Goal: Task Accomplishment & Management: Complete application form

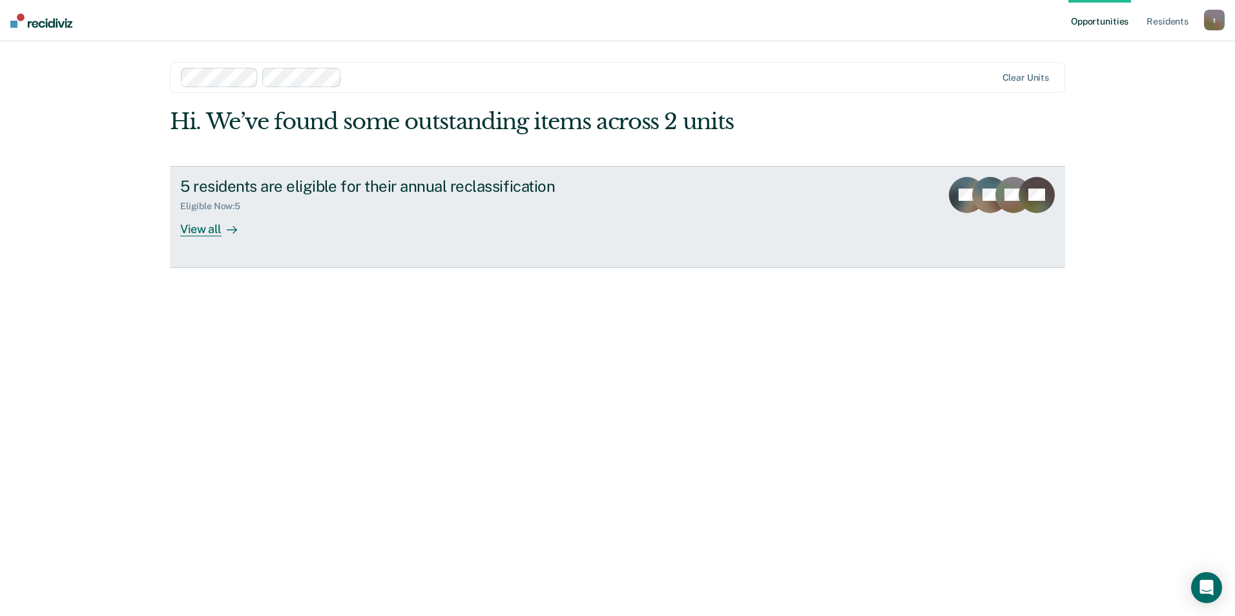
click at [201, 228] on div "View all" at bounding box center [216, 223] width 72 height 25
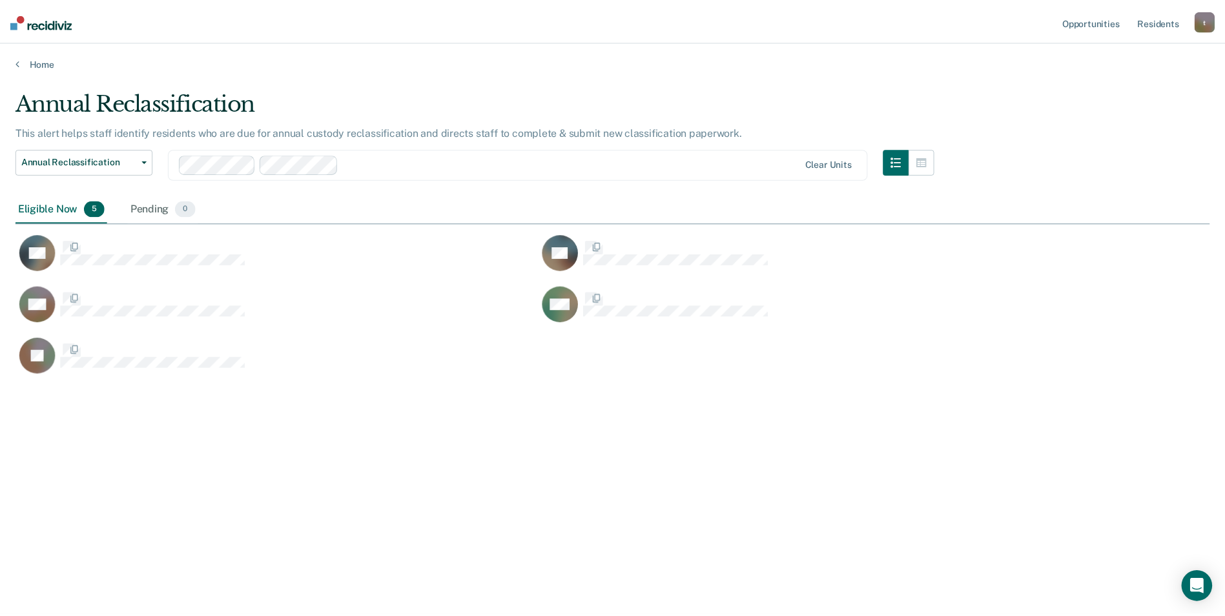
scroll to position [421, 1194]
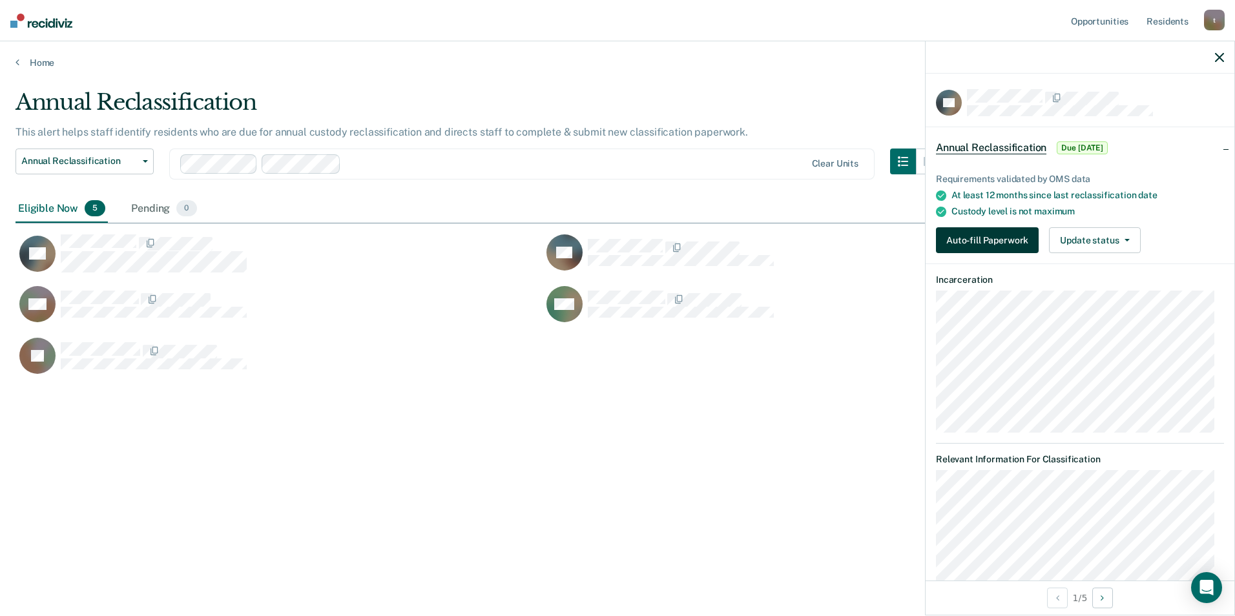
click at [1005, 233] on button "Auto-fill Paperwork" at bounding box center [987, 240] width 103 height 26
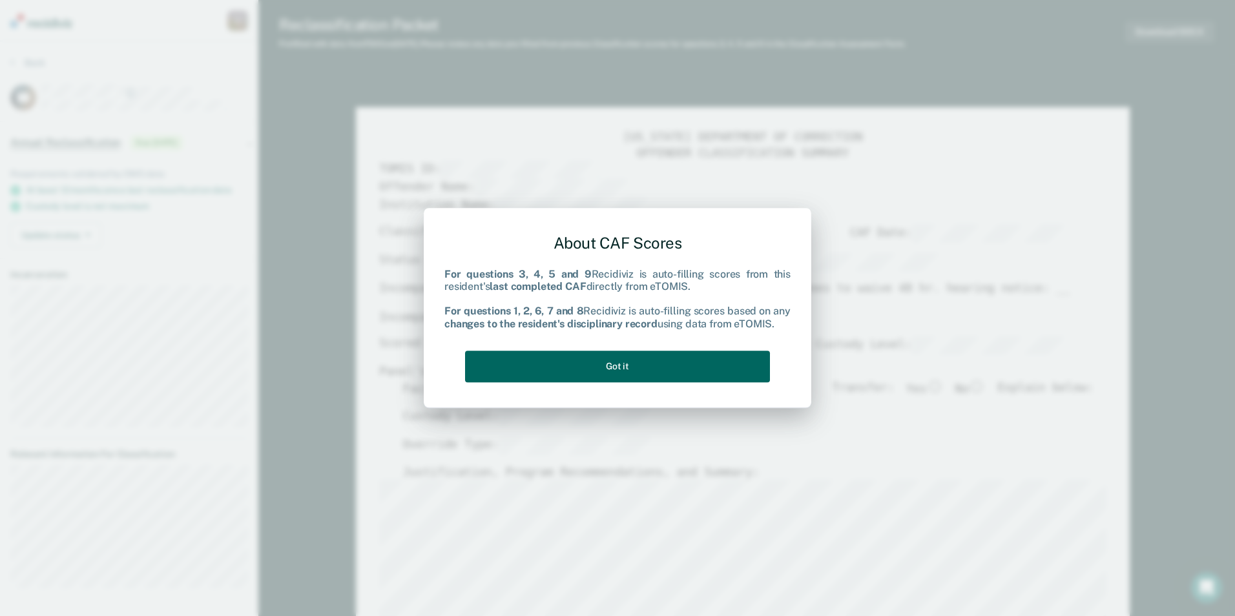
click at [645, 373] on button "Got it" at bounding box center [617, 367] width 305 height 32
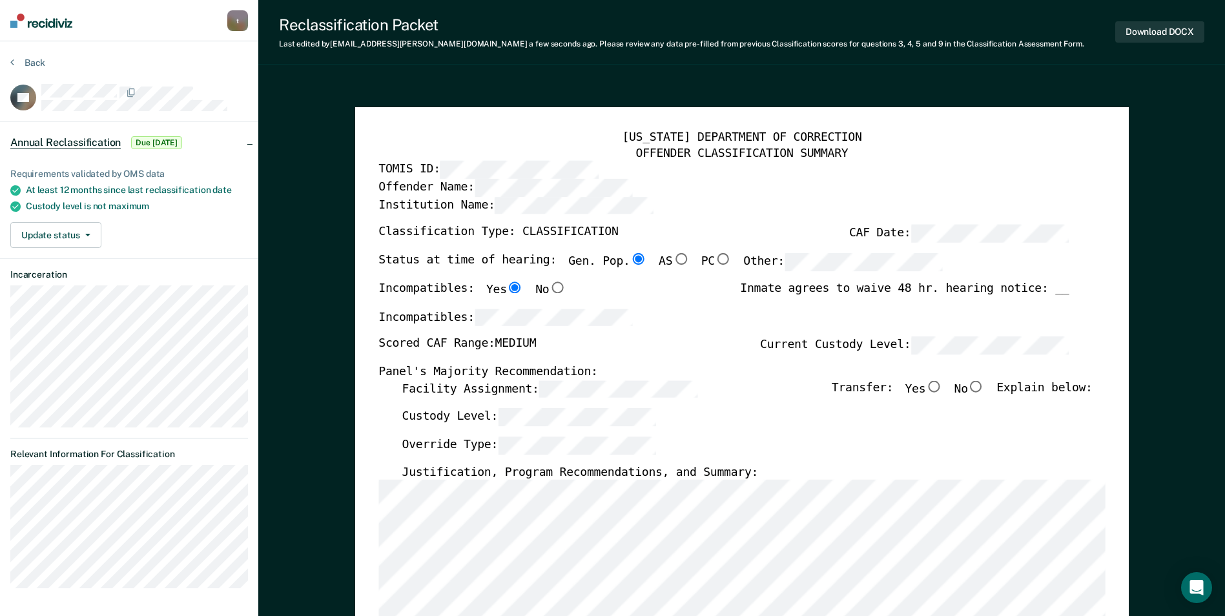
click at [985, 384] on input "No" at bounding box center [976, 386] width 17 height 12
type textarea "x"
radio input "true"
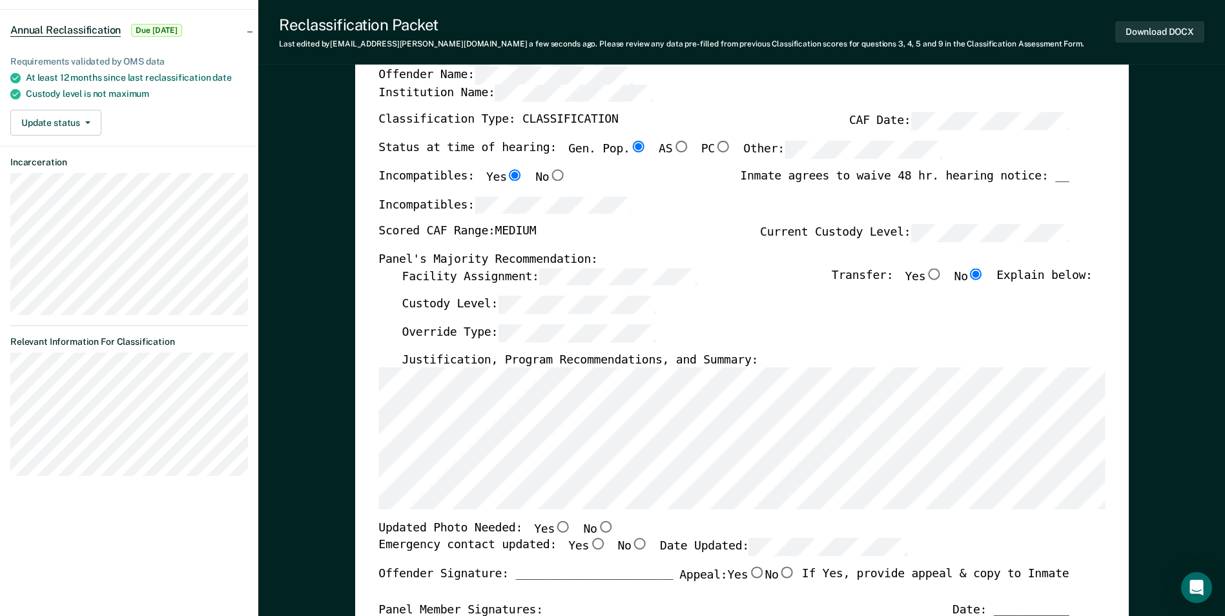
scroll to position [129, 0]
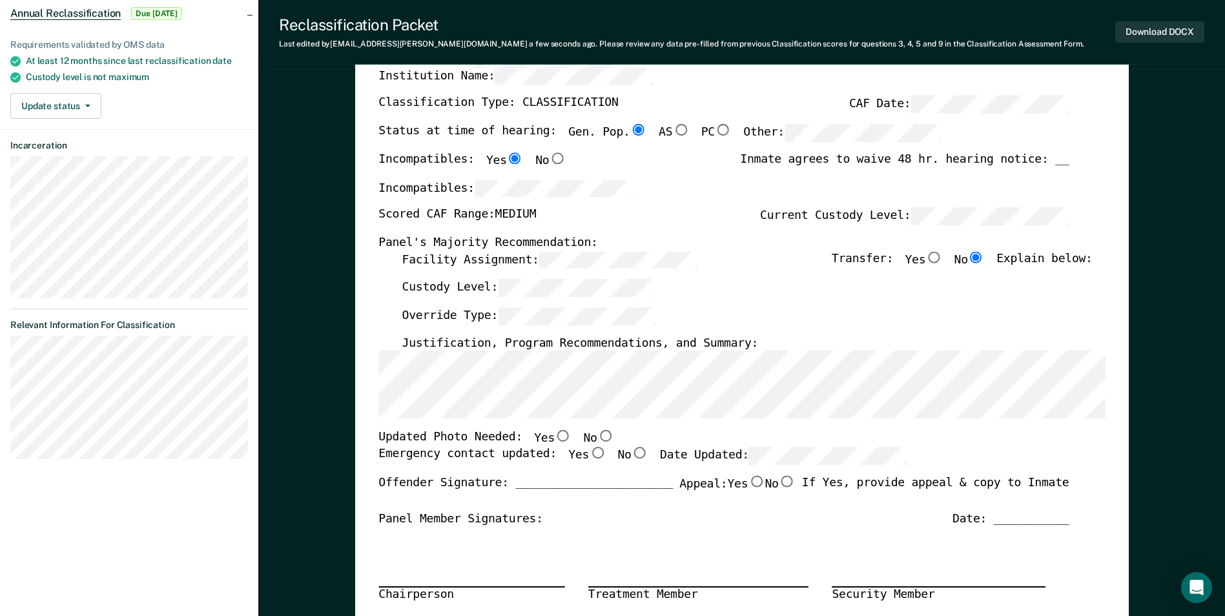
click at [597, 433] on input "No" at bounding box center [605, 437] width 17 height 12
type textarea "x"
radio input "true"
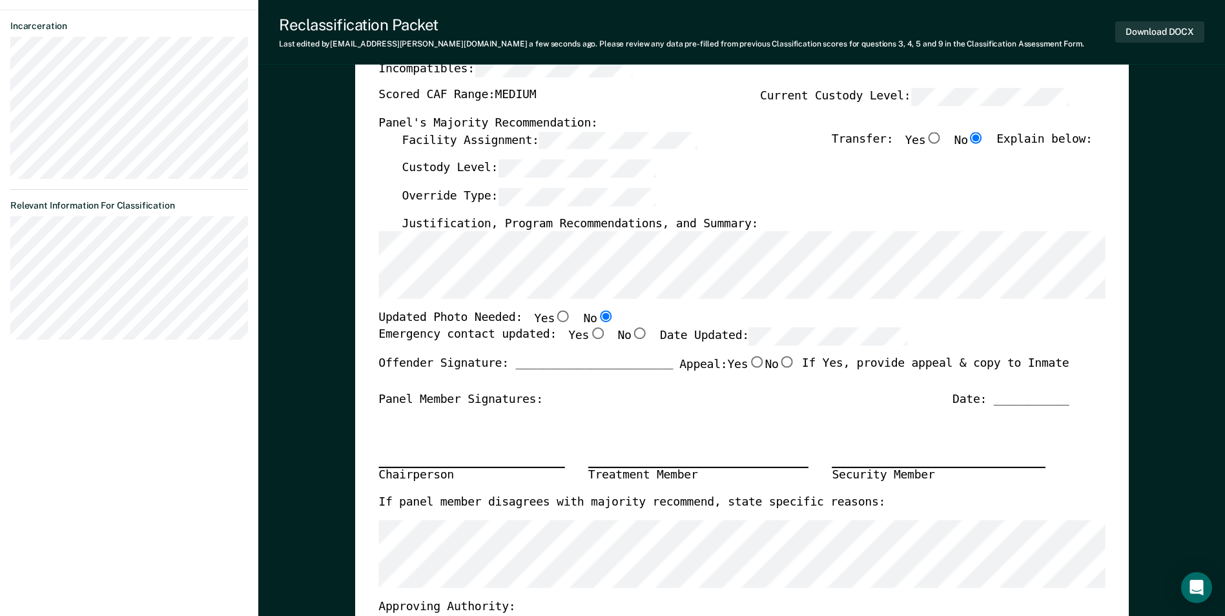
scroll to position [258, 0]
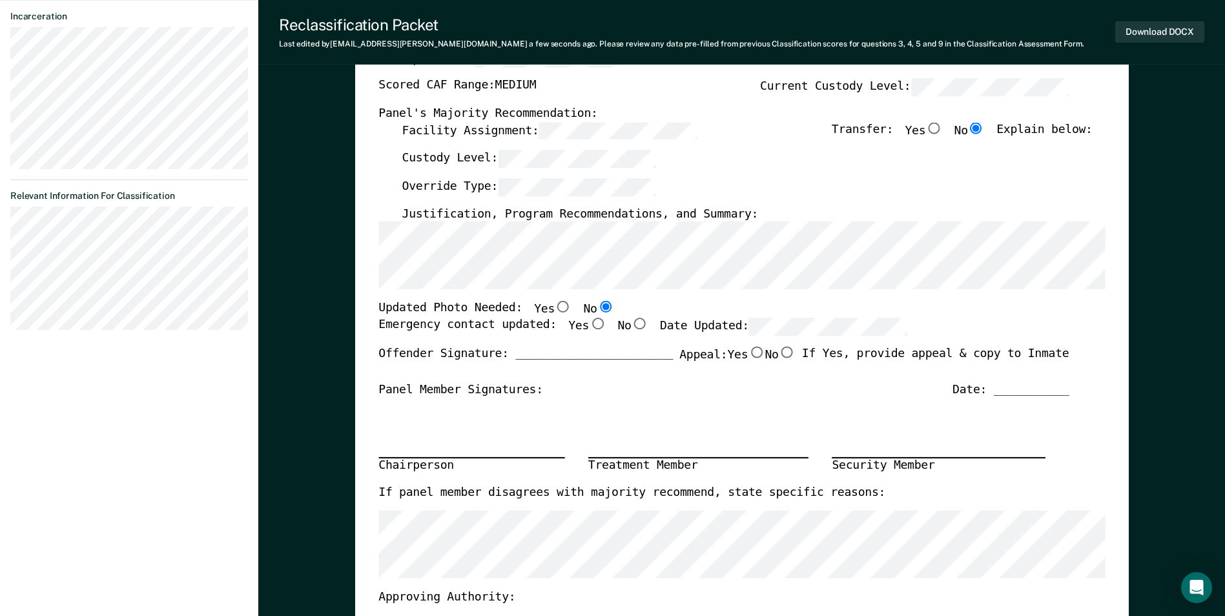
click at [589, 322] on input "Yes" at bounding box center [597, 324] width 17 height 12
type textarea "x"
radio input "true"
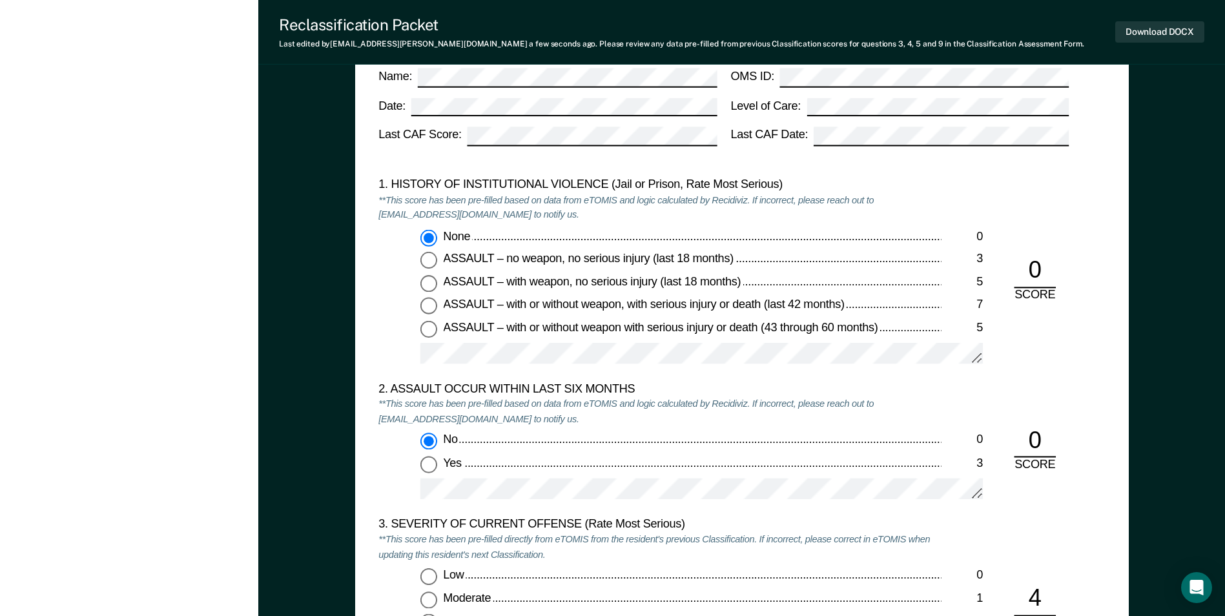
scroll to position [1163, 0]
click at [430, 257] on input "ASSAULT – no weapon, no serious injury (last 18 months) 3" at bounding box center [429, 261] width 17 height 17
type textarea "x"
radio input "false"
radio input "true"
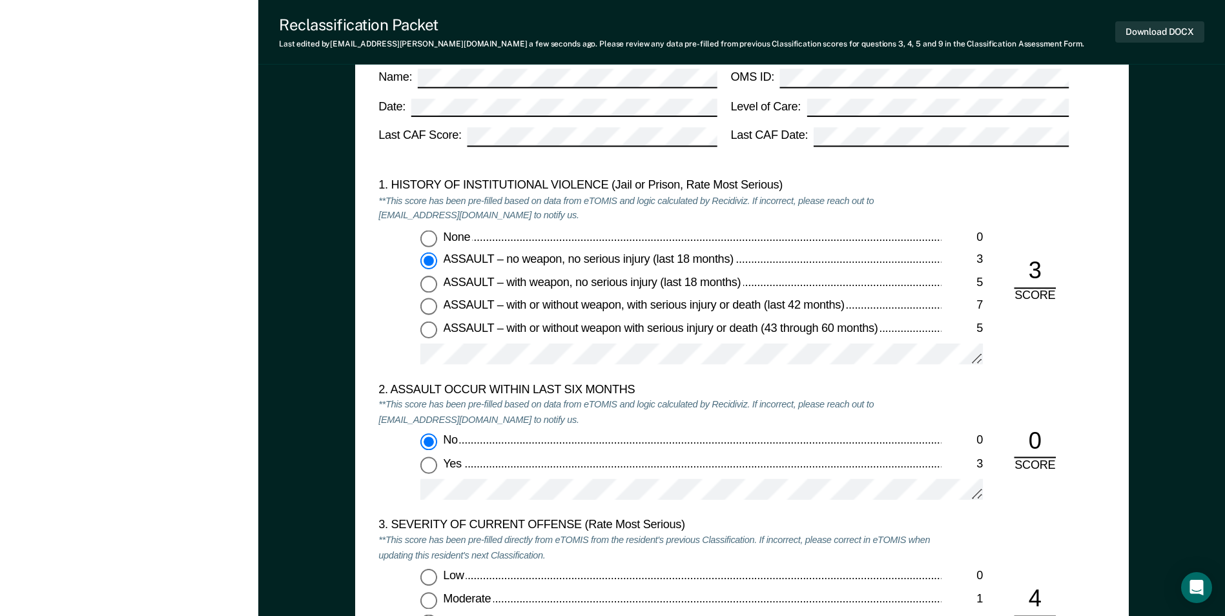
click at [431, 241] on input "None 0" at bounding box center [429, 238] width 17 height 17
type textarea "x"
radio input "true"
radio input "false"
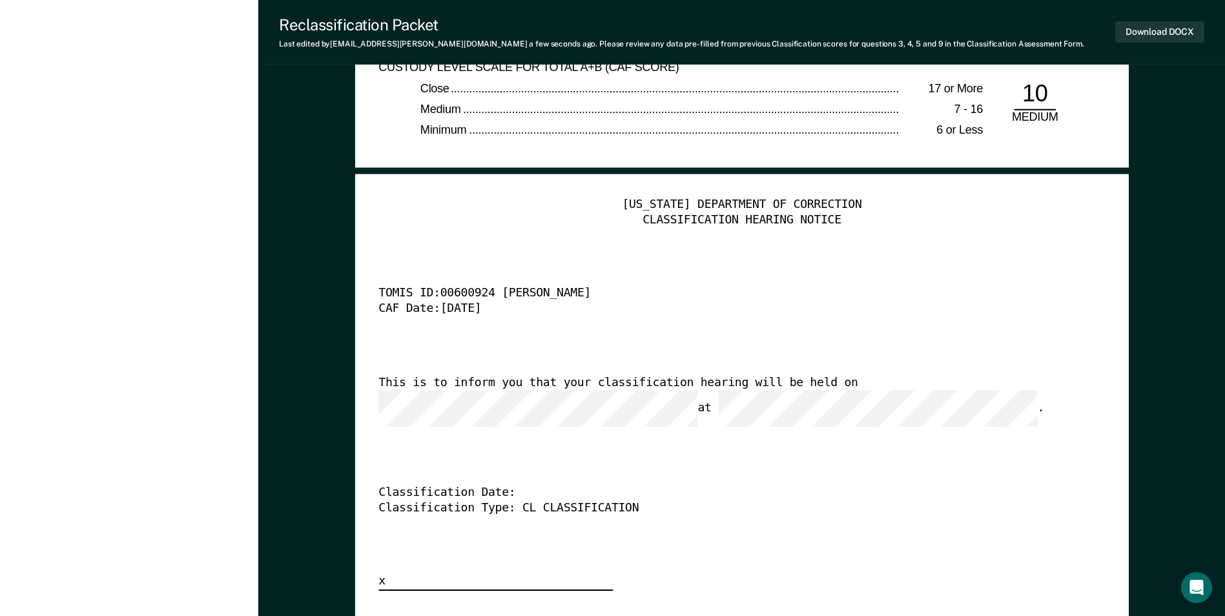
scroll to position [3165, 0]
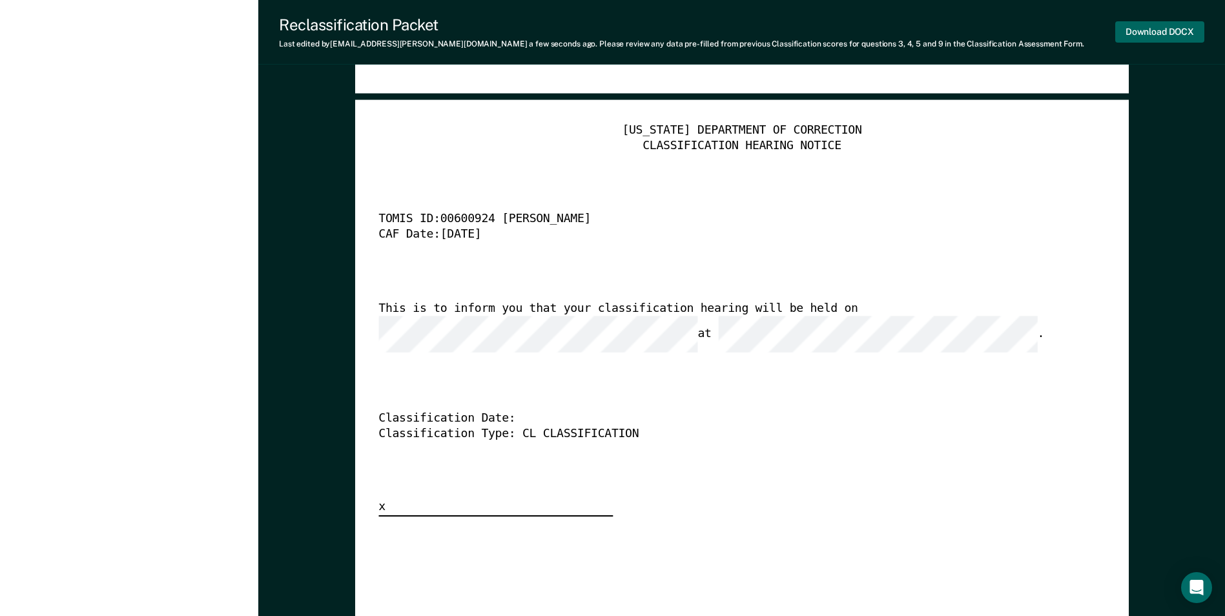
click at [1160, 33] on button "Download DOCX" at bounding box center [1160, 31] width 89 height 21
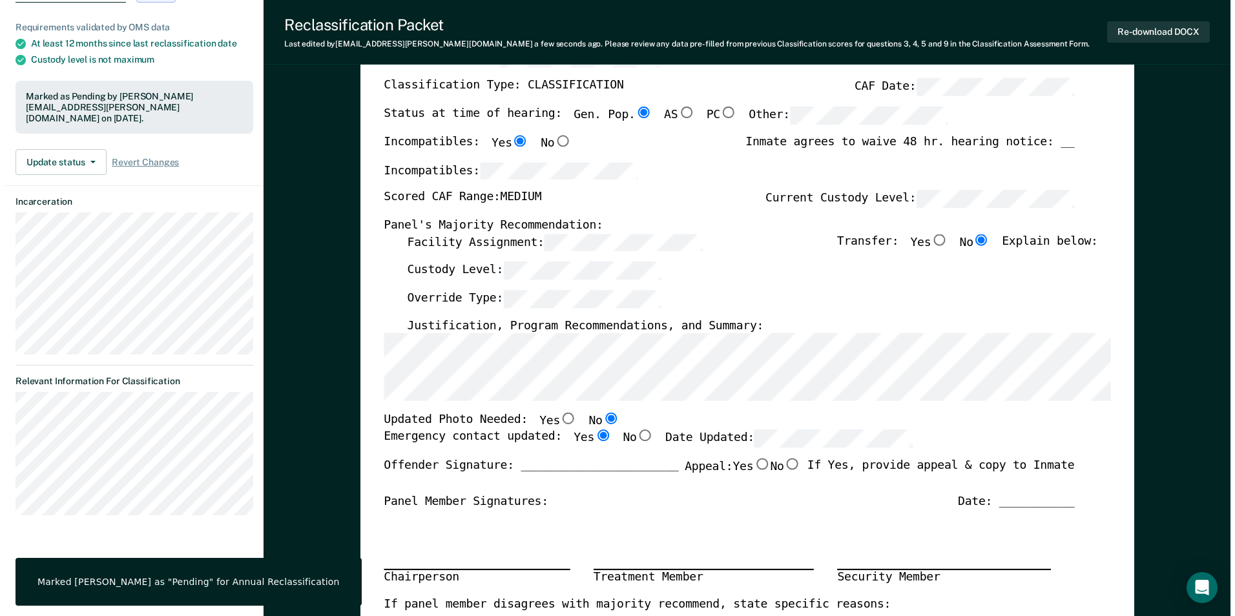
scroll to position [0, 0]
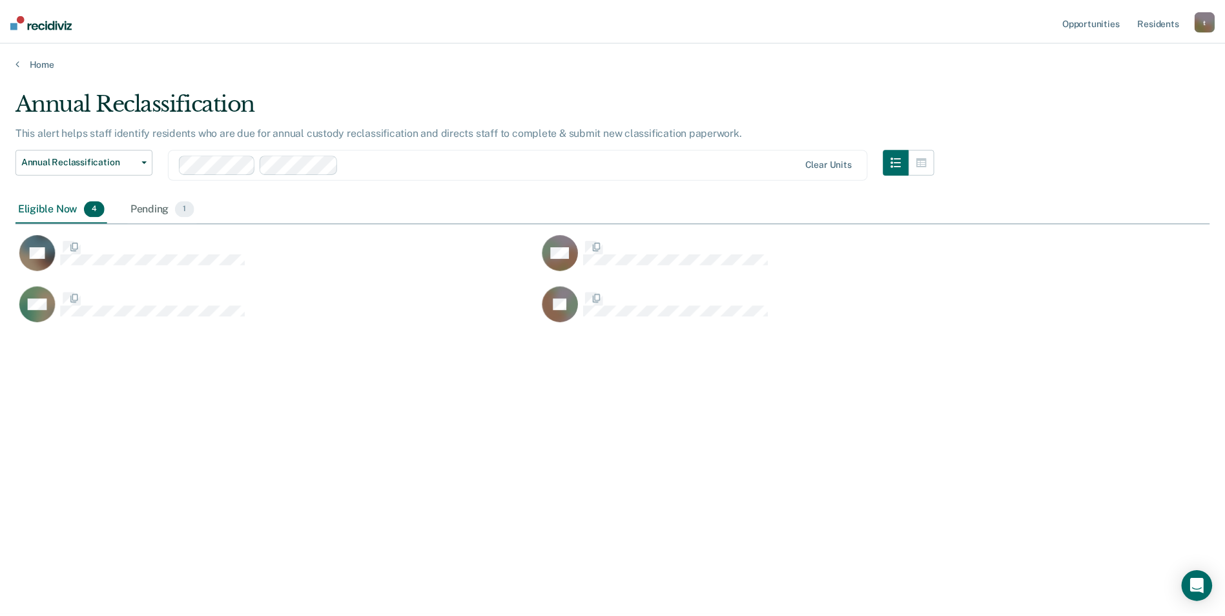
scroll to position [421, 1194]
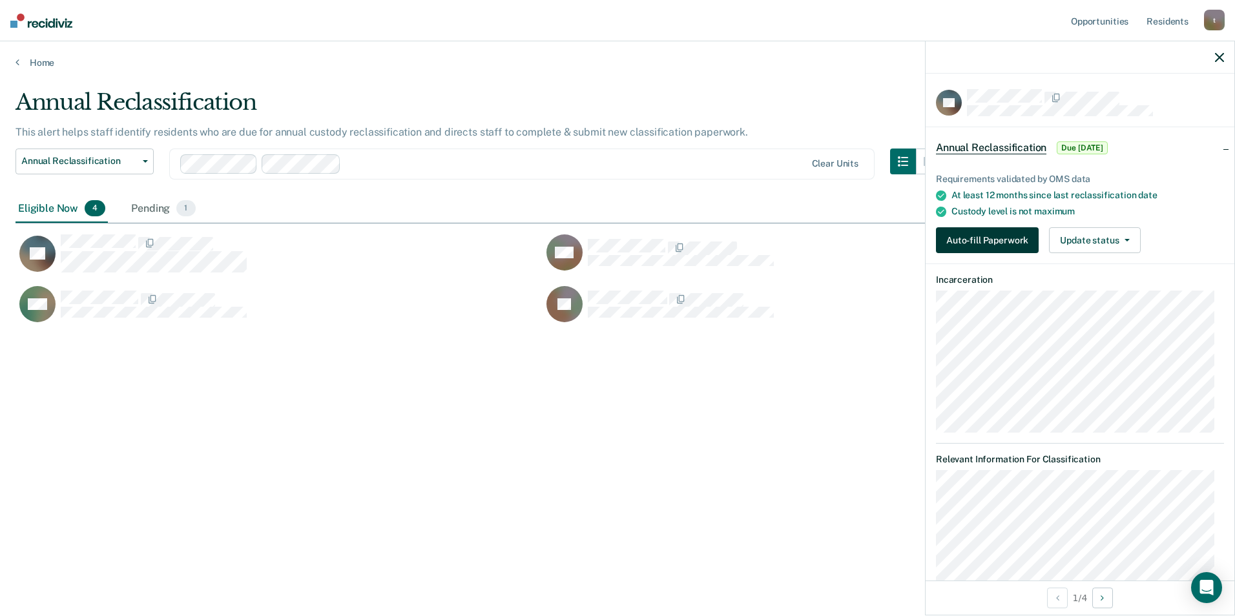
click at [1013, 242] on button "Auto-fill Paperwork" at bounding box center [987, 240] width 103 height 26
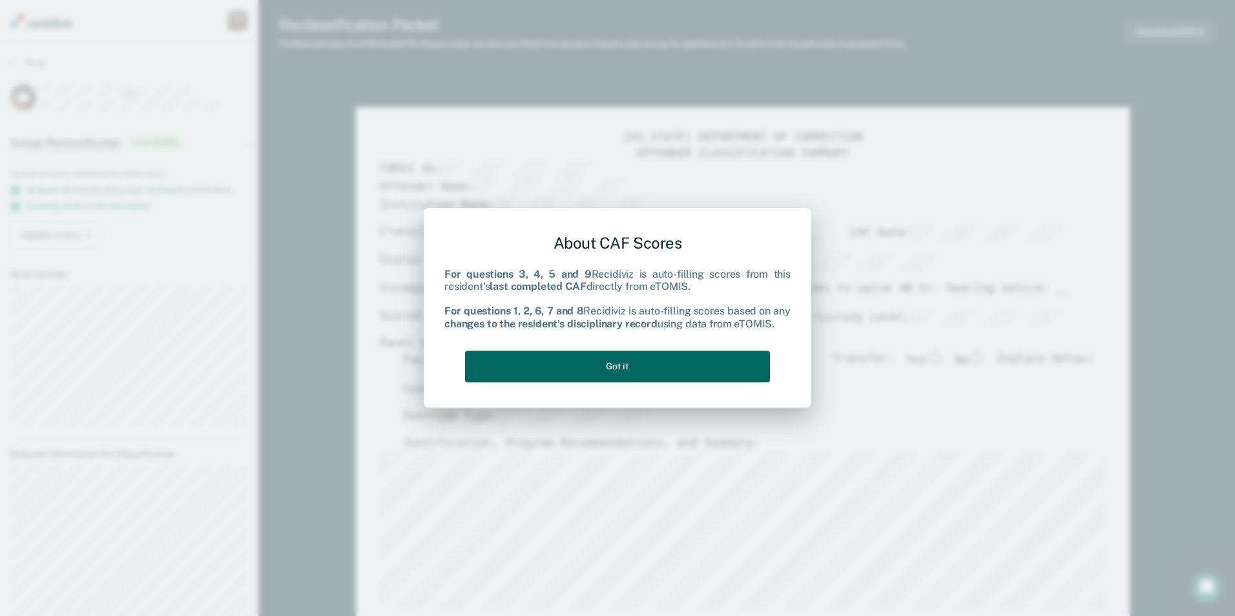
click at [555, 379] on button "Got it" at bounding box center [617, 367] width 305 height 32
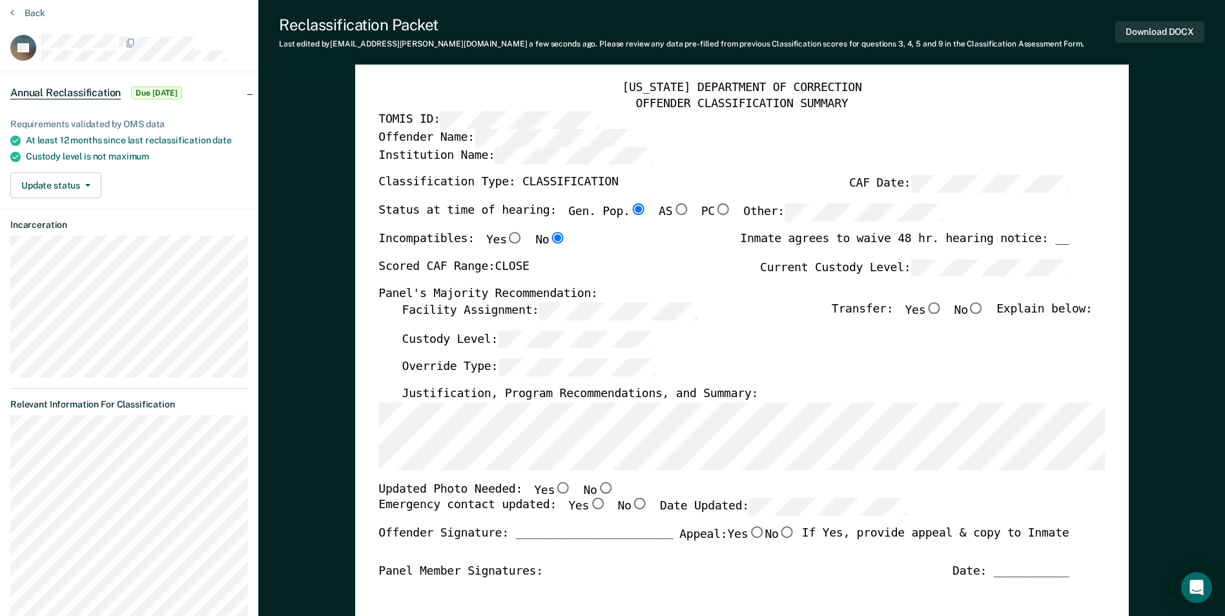
scroll to position [65, 0]
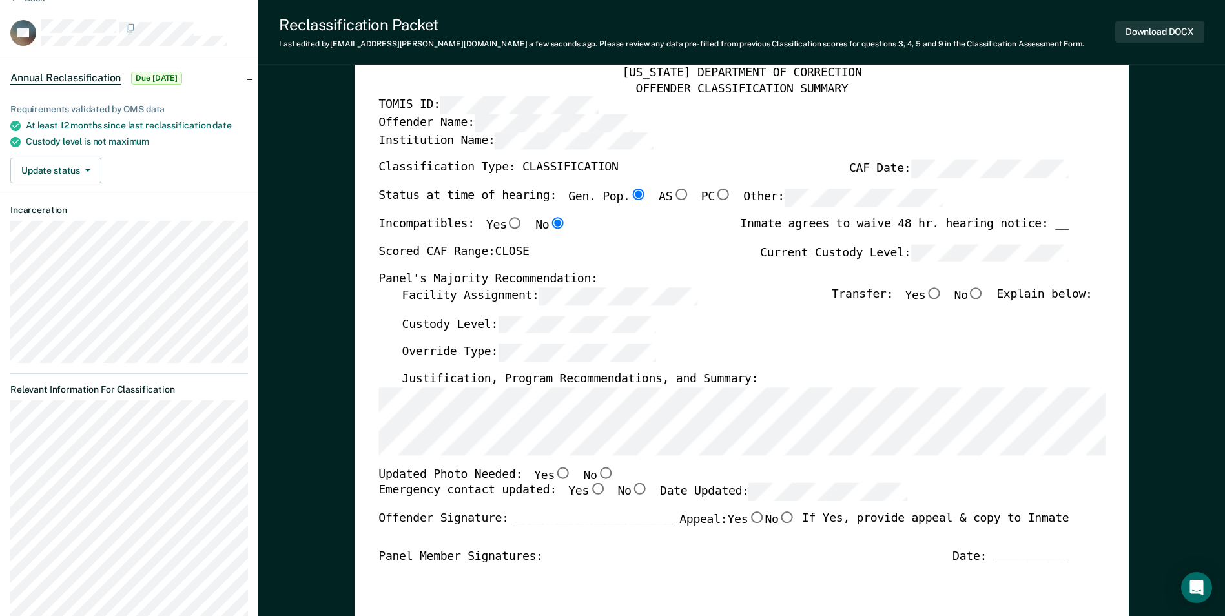
click at [597, 475] on input "No" at bounding box center [605, 473] width 17 height 12
type textarea "x"
radio input "true"
click at [589, 488] on input "Yes" at bounding box center [597, 490] width 17 height 12
type textarea "x"
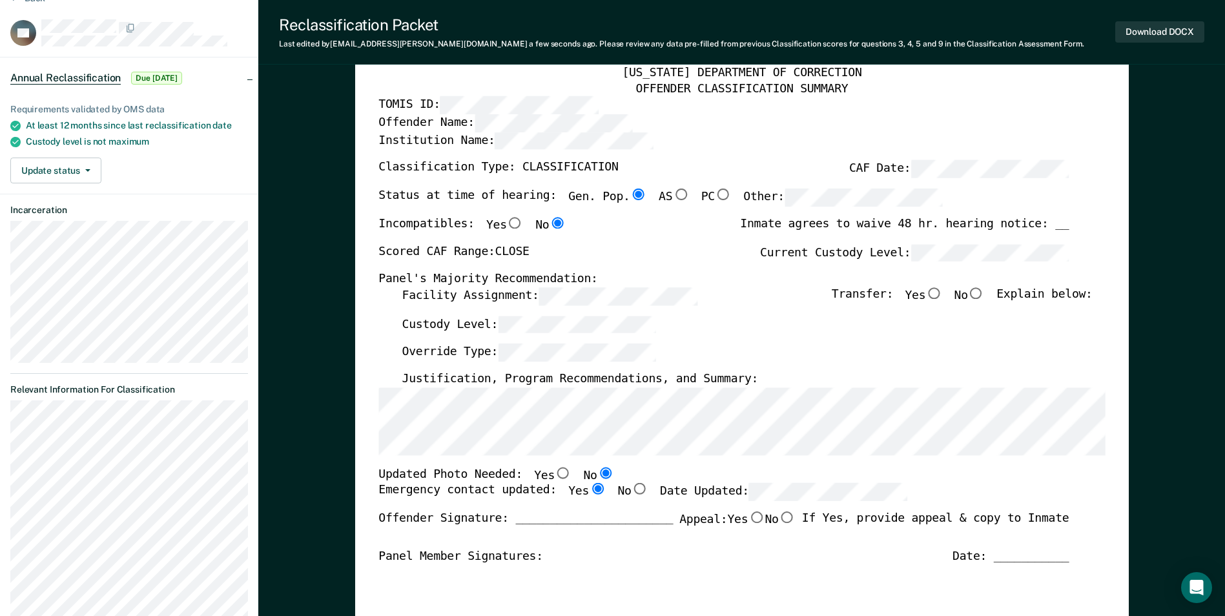
radio input "true"
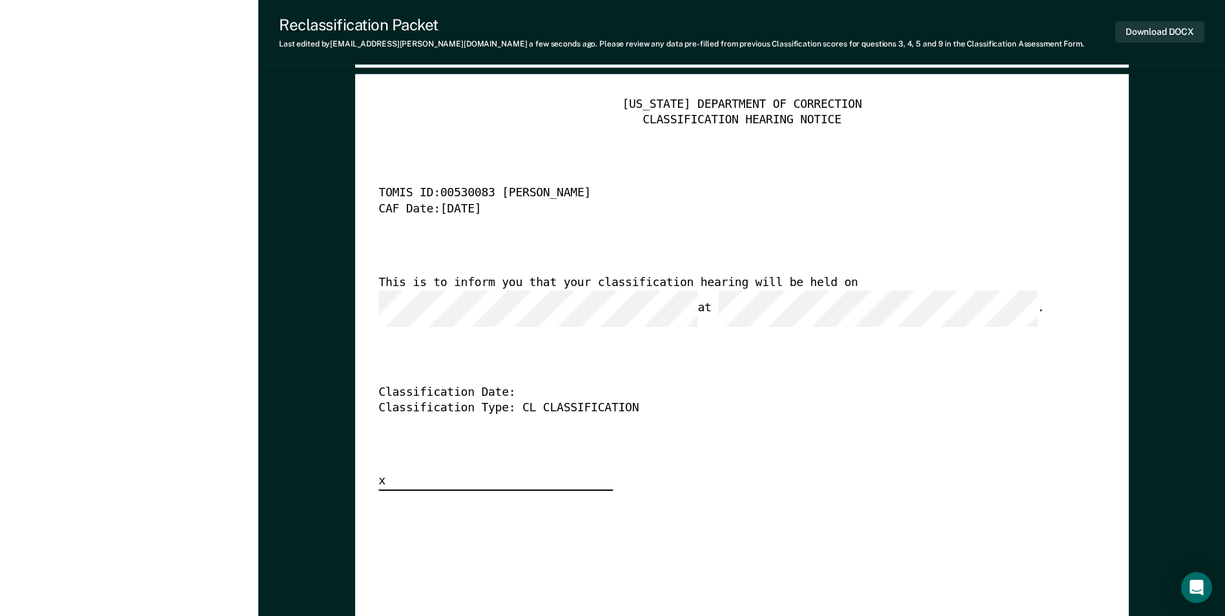
scroll to position [3230, 0]
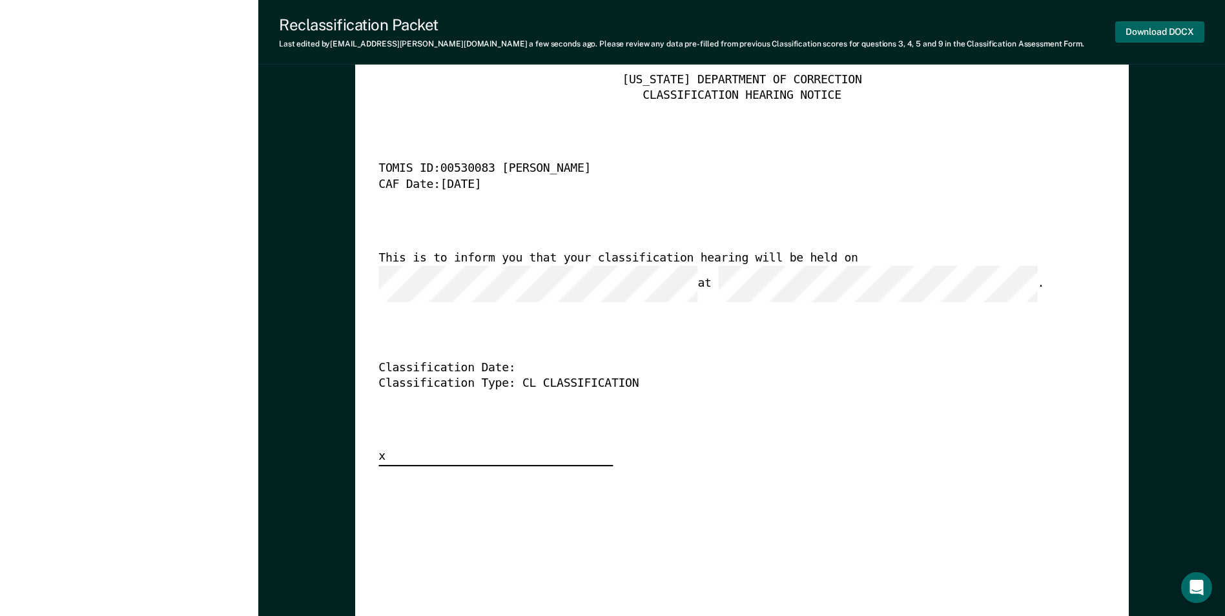
click at [1145, 39] on button "Download DOCX" at bounding box center [1160, 31] width 89 height 21
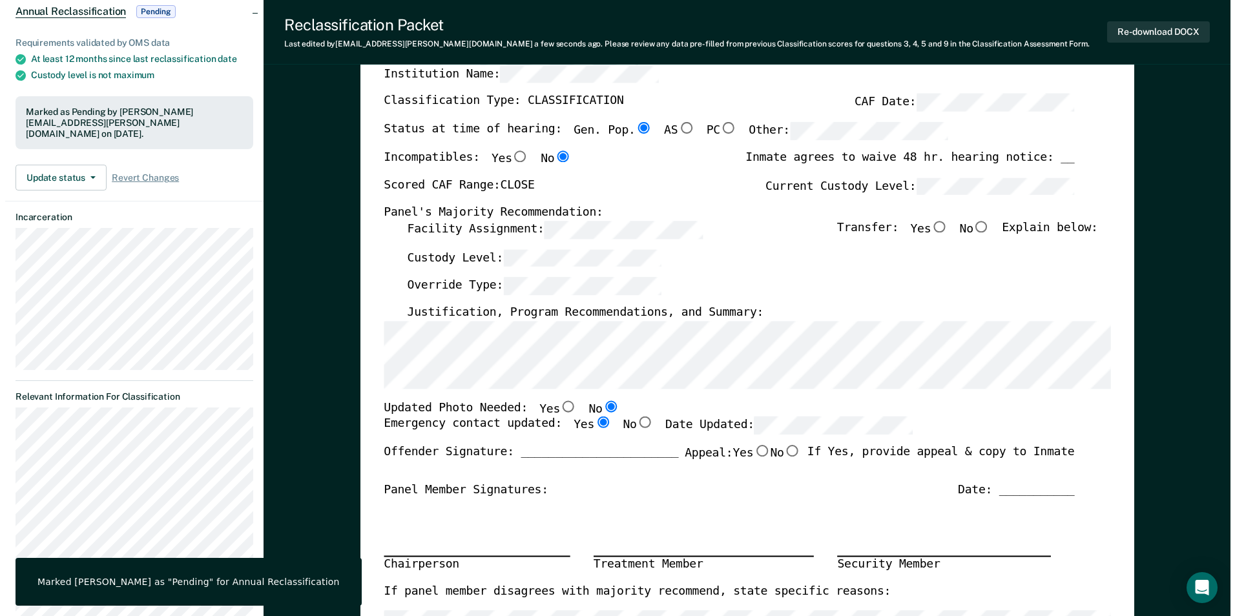
scroll to position [0, 0]
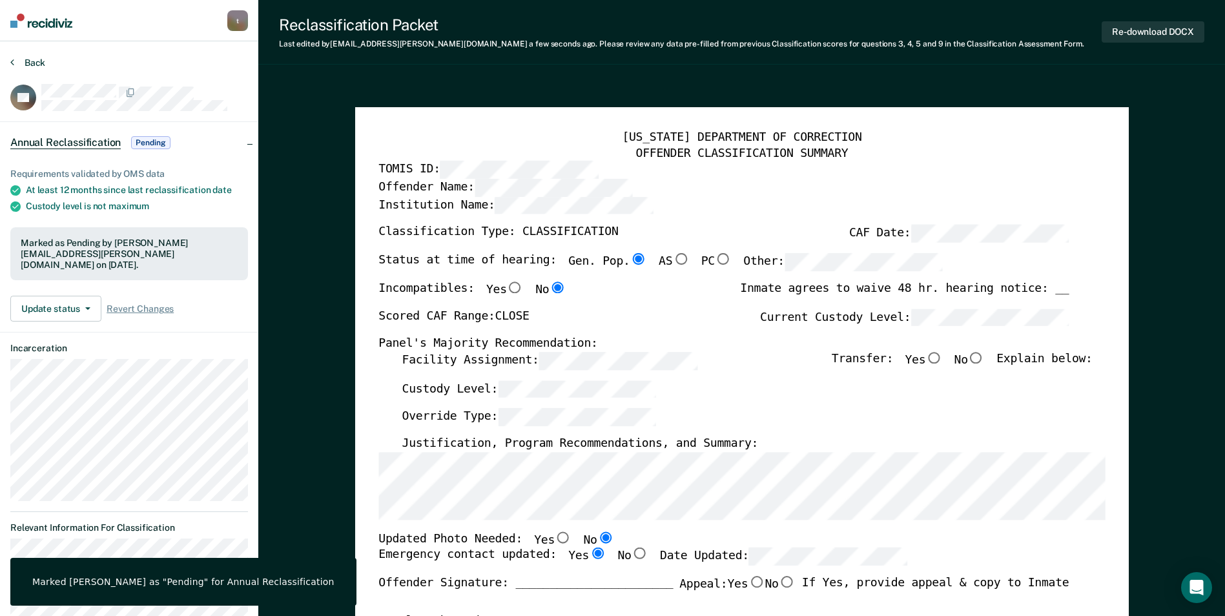
click at [33, 57] on button "Back" at bounding box center [27, 63] width 35 height 12
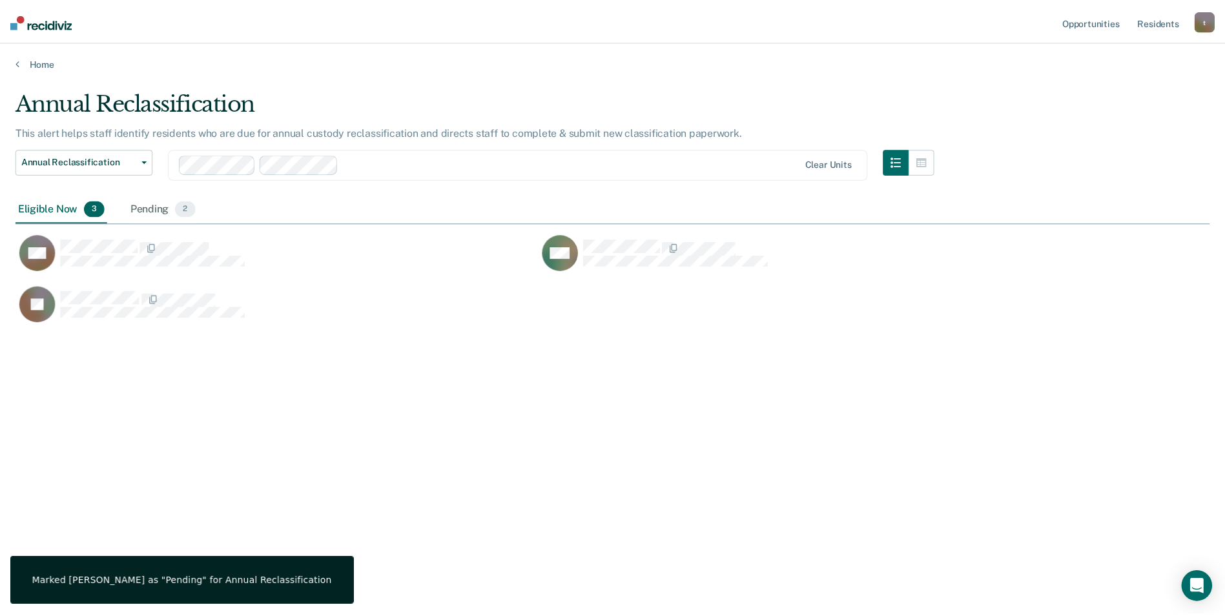
scroll to position [421, 1194]
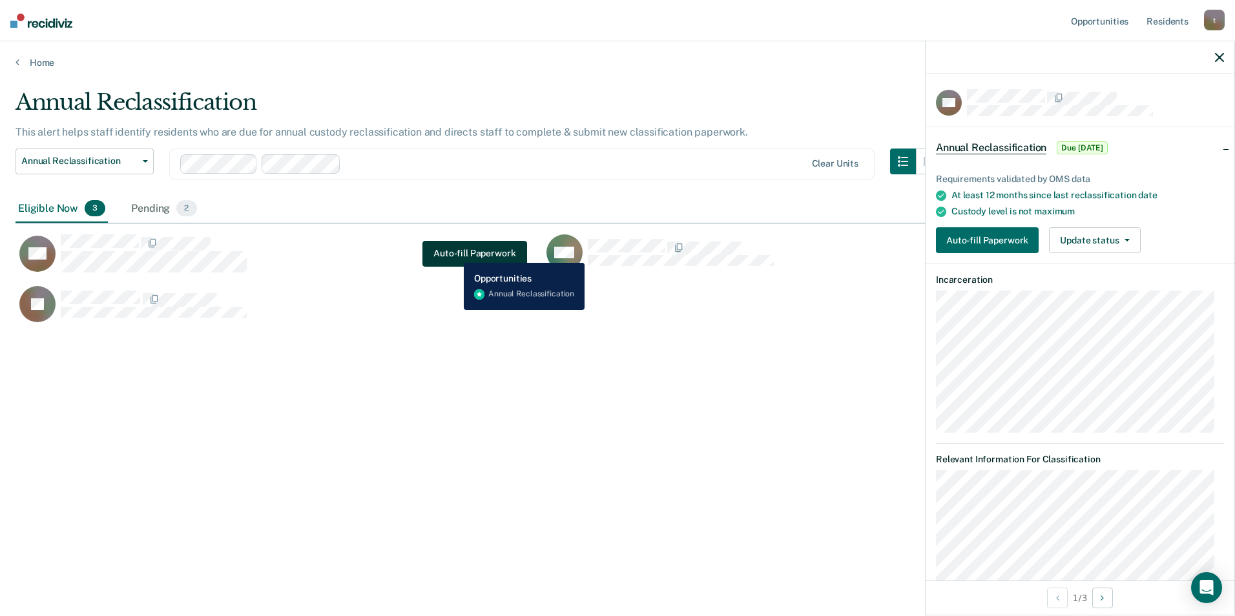
click at [454, 251] on button "Auto-fill Paperwork" at bounding box center [474, 254] width 104 height 26
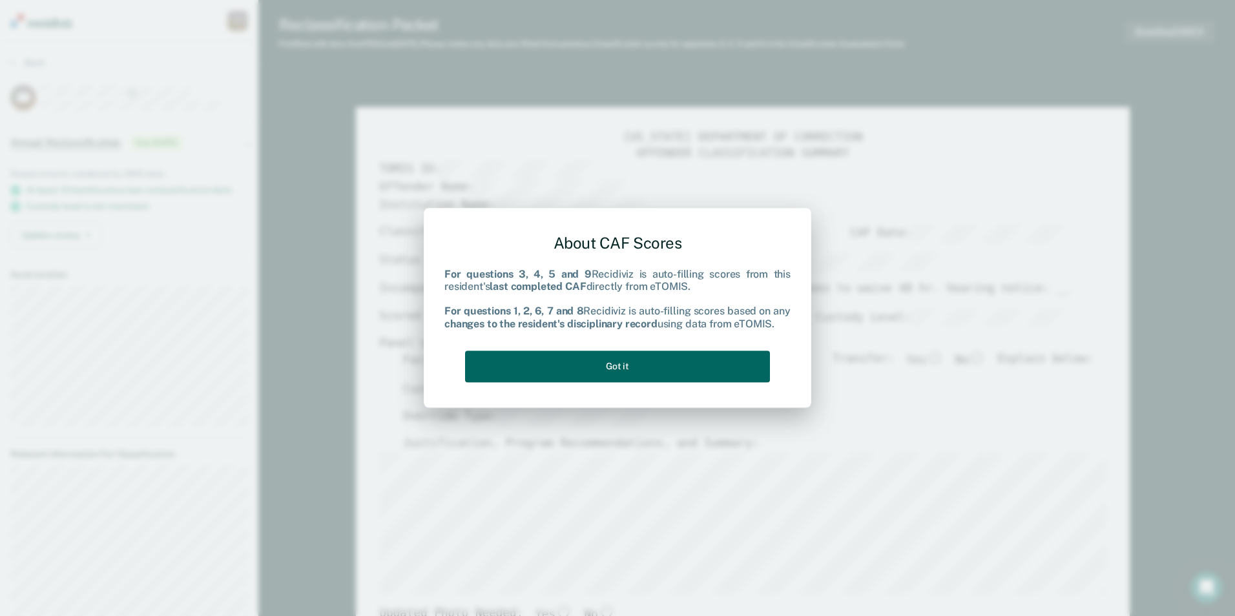
click at [623, 365] on button "Got it" at bounding box center [617, 367] width 305 height 32
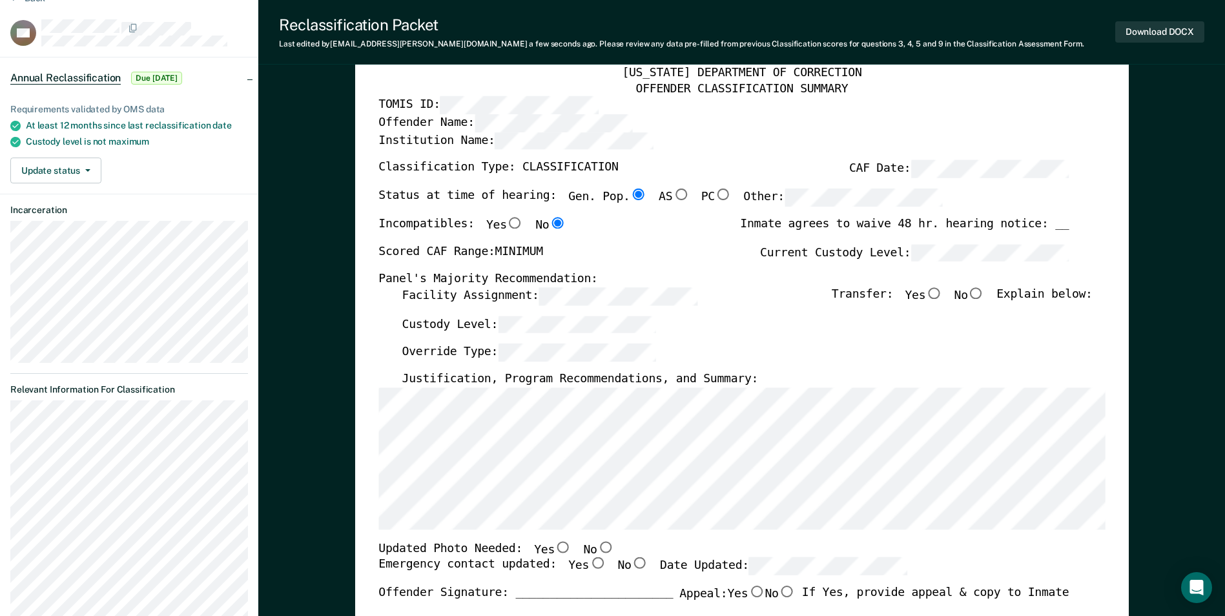
scroll to position [129, 0]
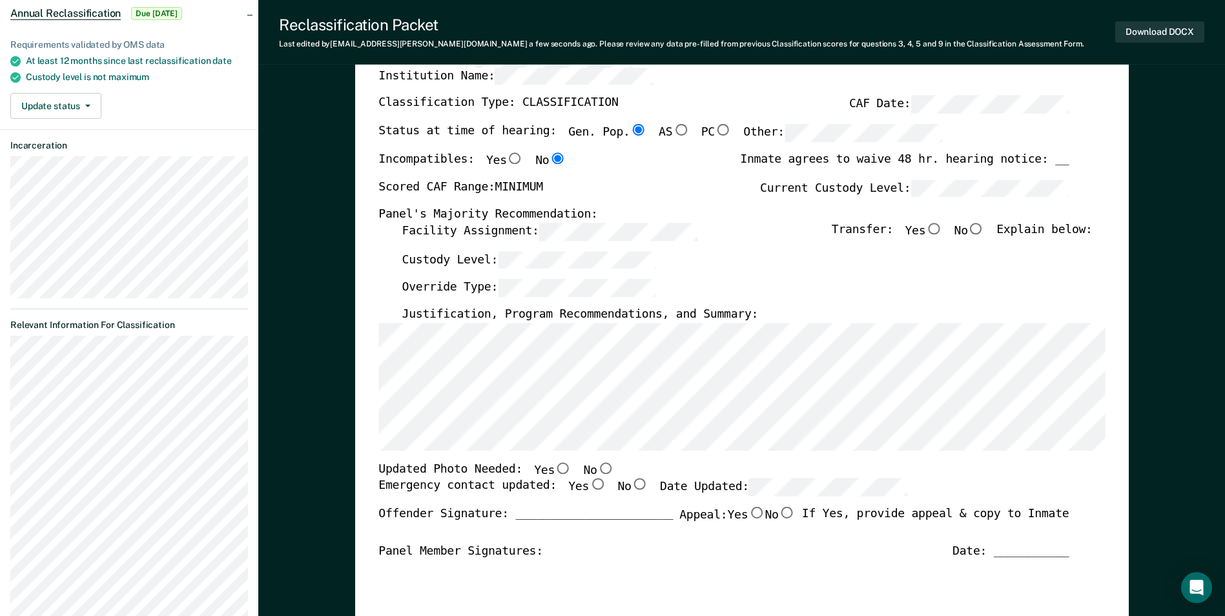
click at [981, 231] on input "No" at bounding box center [976, 229] width 17 height 12
type textarea "x"
radio input "true"
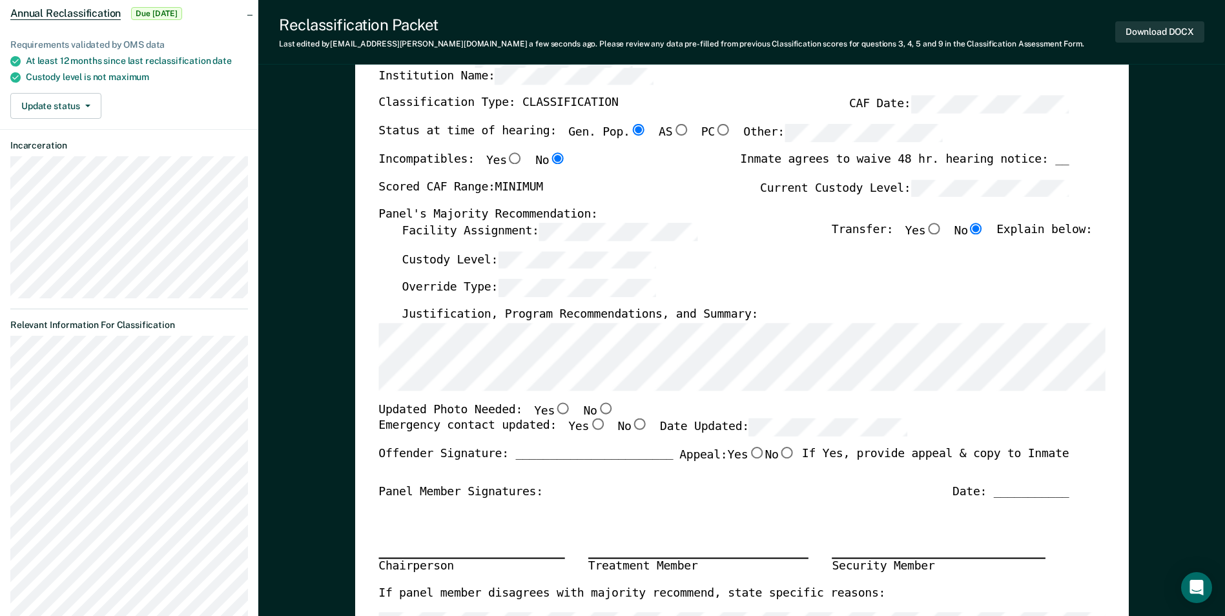
click at [597, 408] on input "No" at bounding box center [605, 408] width 17 height 12
type textarea "x"
radio input "true"
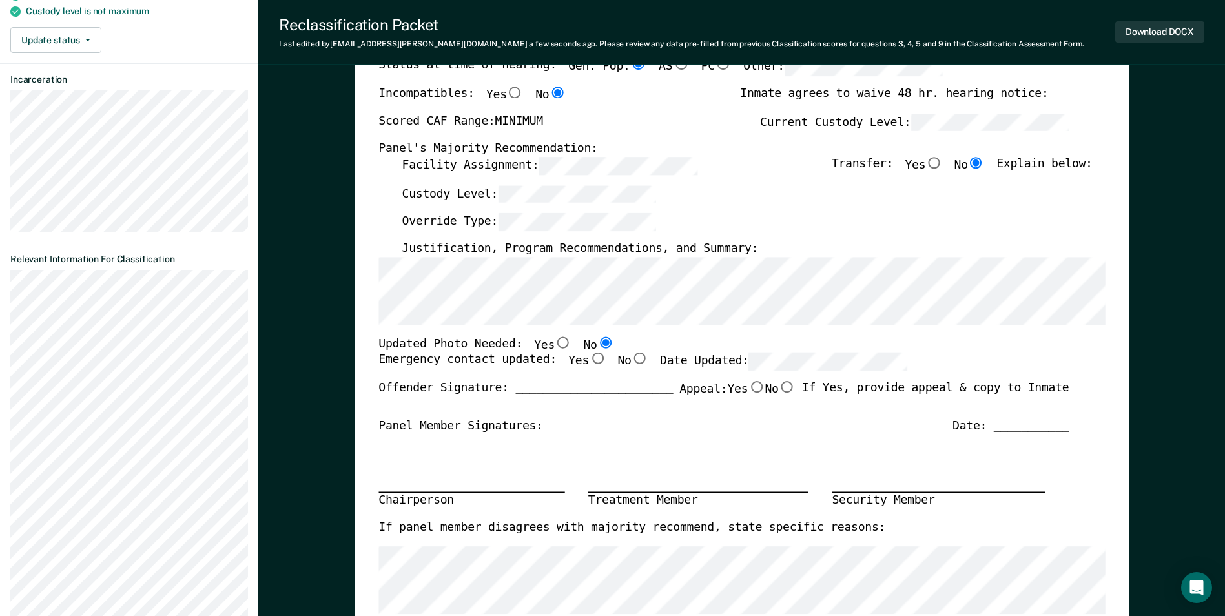
scroll to position [194, 0]
click at [555, 347] on input "Yes" at bounding box center [563, 344] width 17 height 12
type textarea "x"
radio input "true"
radio input "false"
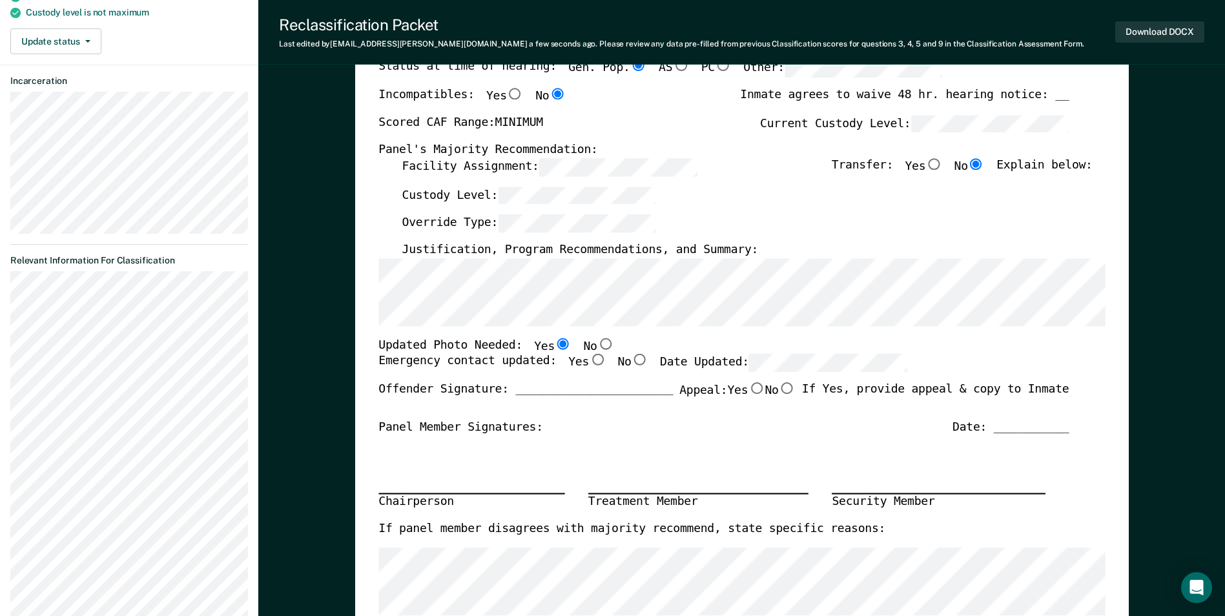
click at [597, 344] on input "No" at bounding box center [605, 344] width 17 height 12
type textarea "x"
radio input "false"
radio input "true"
click at [589, 358] on input "Yes" at bounding box center [597, 361] width 17 height 12
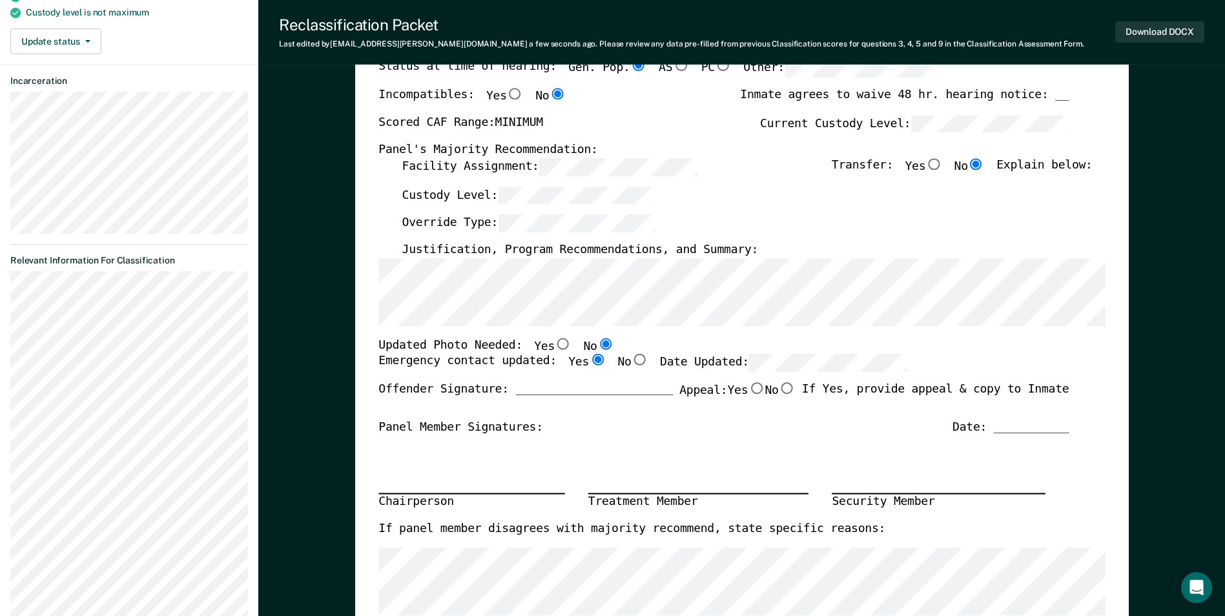
type textarea "x"
radio input "true"
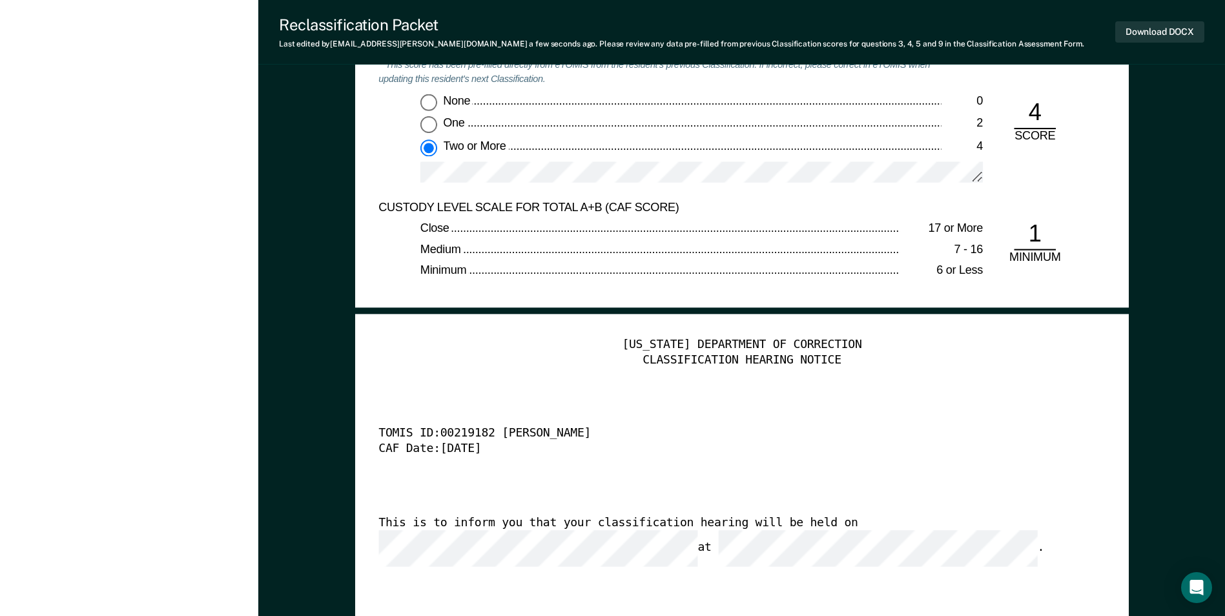
scroll to position [2971, 0]
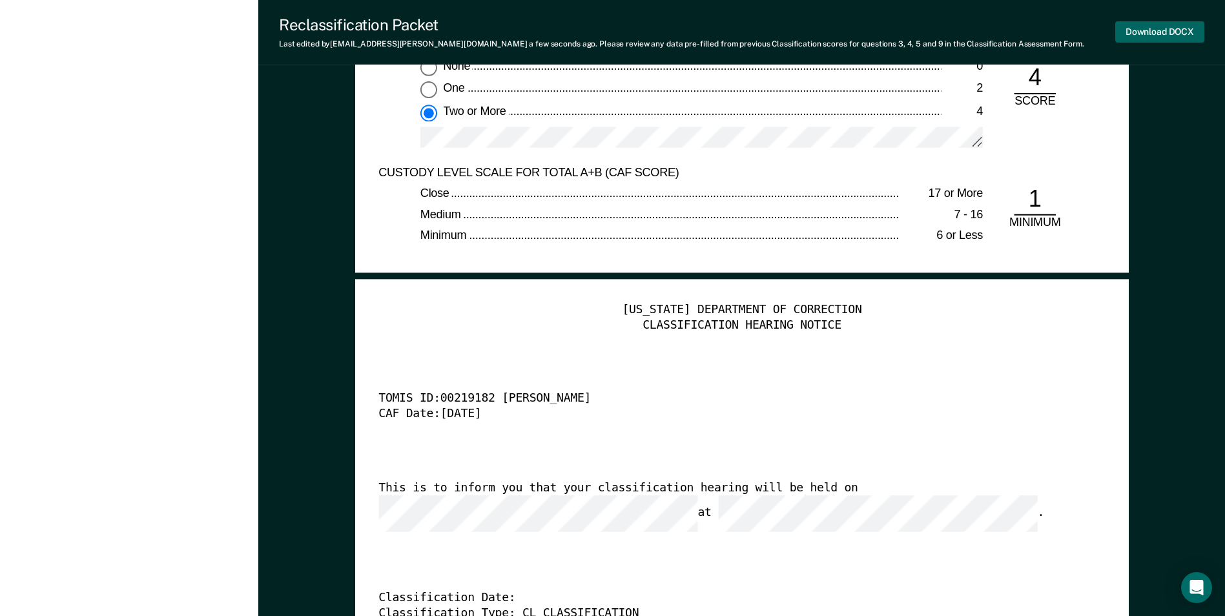
click at [1170, 32] on button "Download DOCX" at bounding box center [1160, 31] width 89 height 21
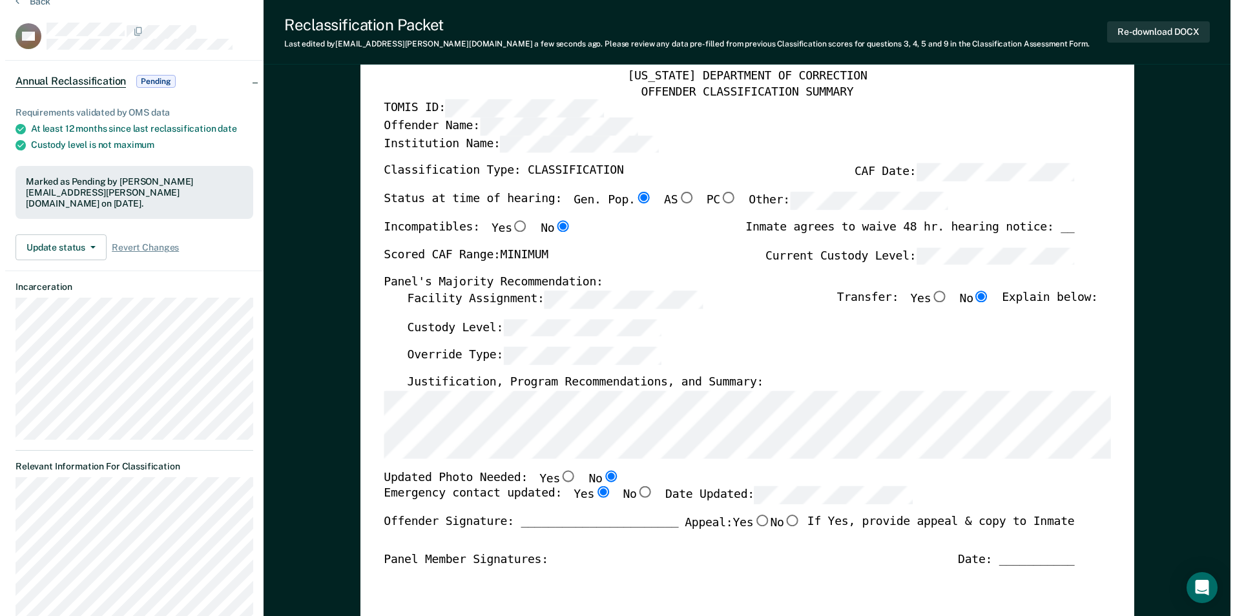
scroll to position [0, 0]
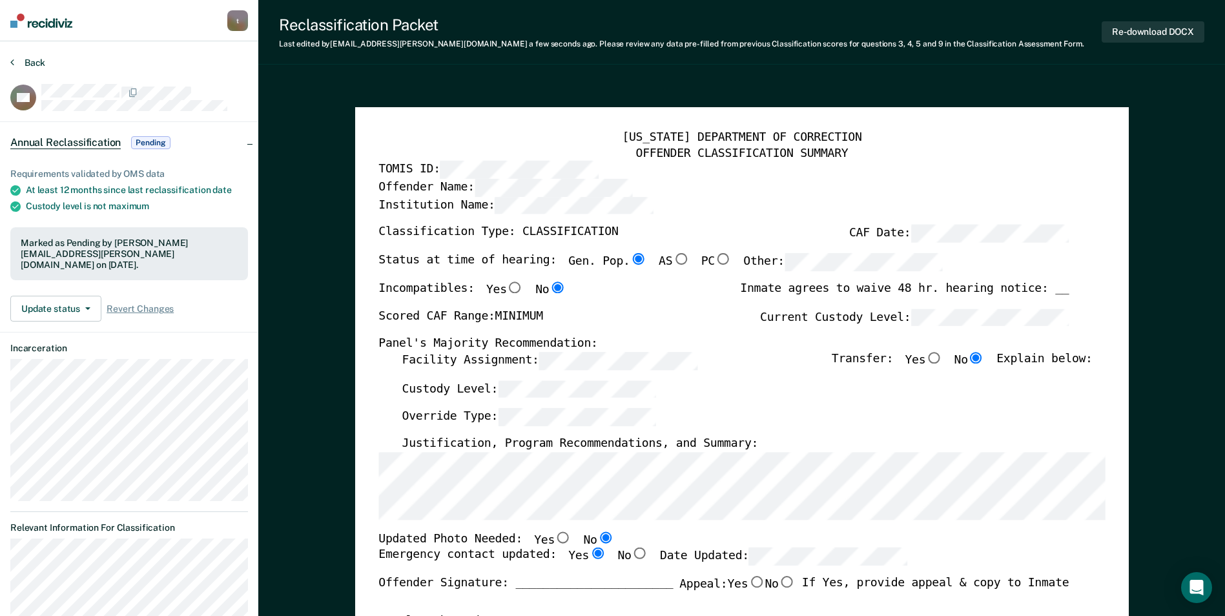
click at [30, 67] on button "Back" at bounding box center [27, 63] width 35 height 12
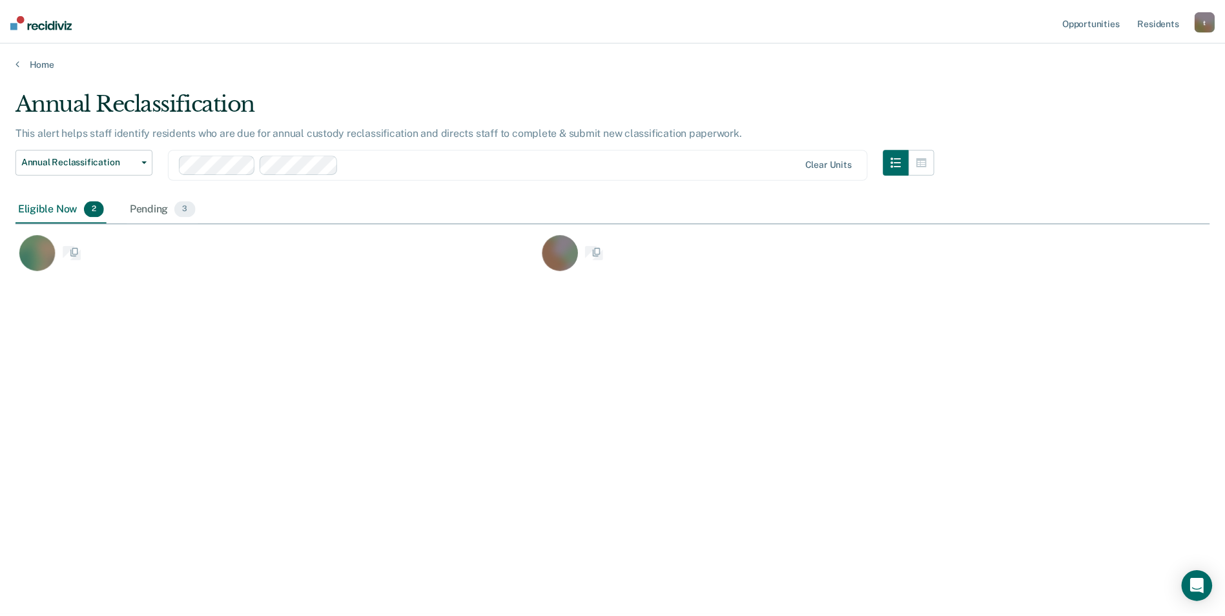
scroll to position [421, 1194]
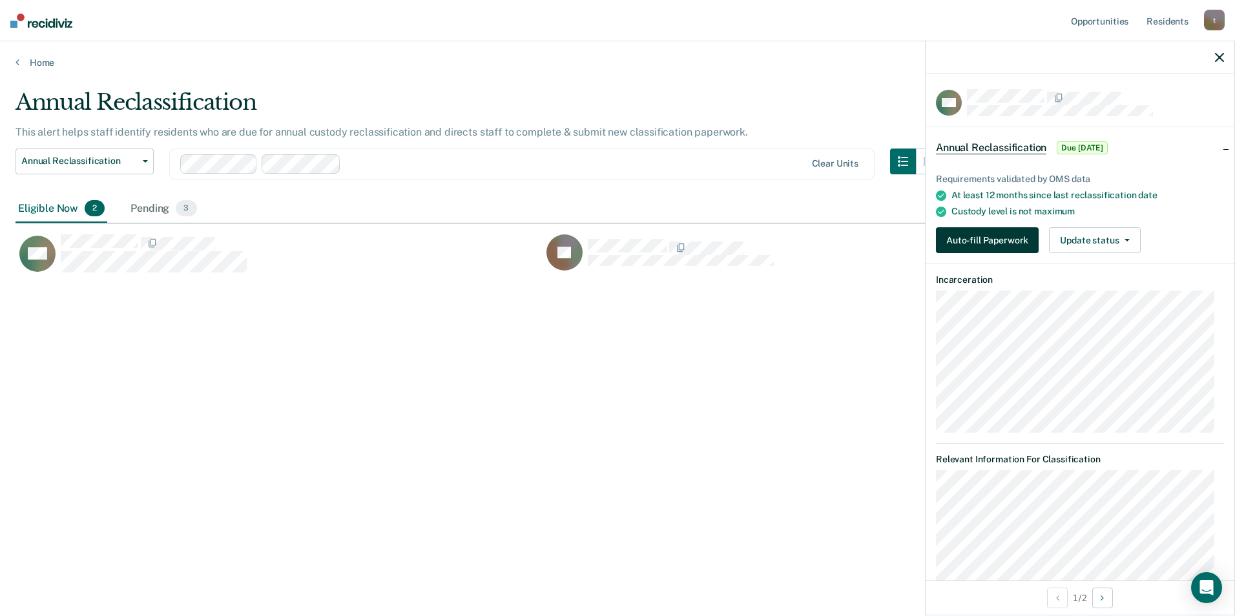
click at [986, 236] on button "Auto-fill Paperwork" at bounding box center [987, 240] width 103 height 26
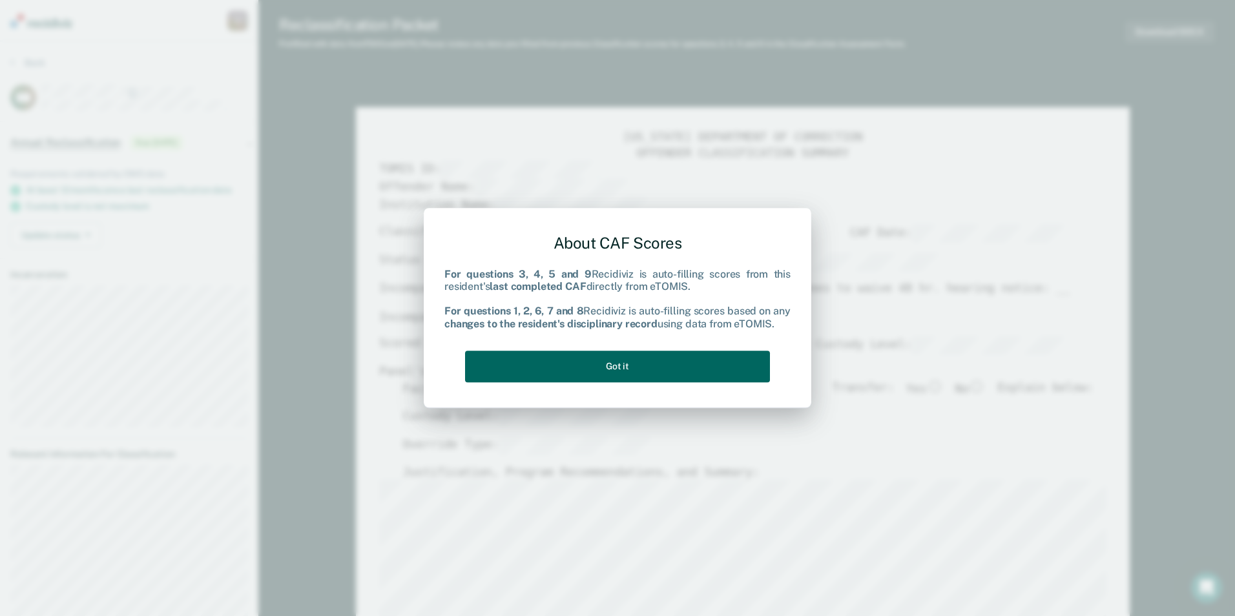
click at [618, 361] on button "Got it" at bounding box center [617, 367] width 305 height 32
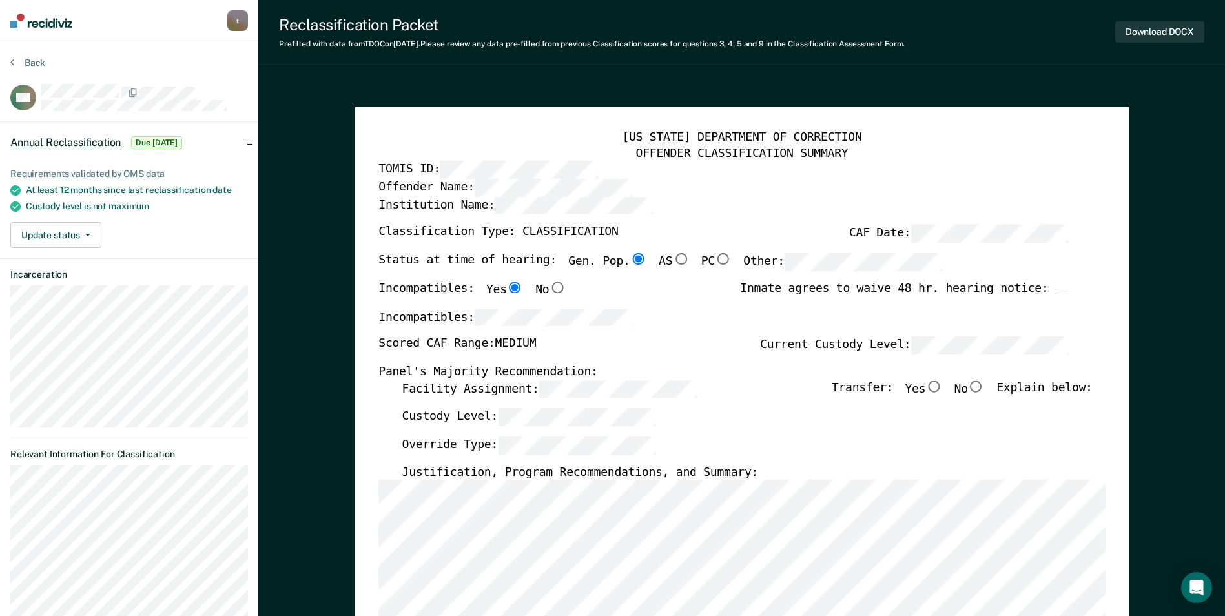
scroll to position [65, 0]
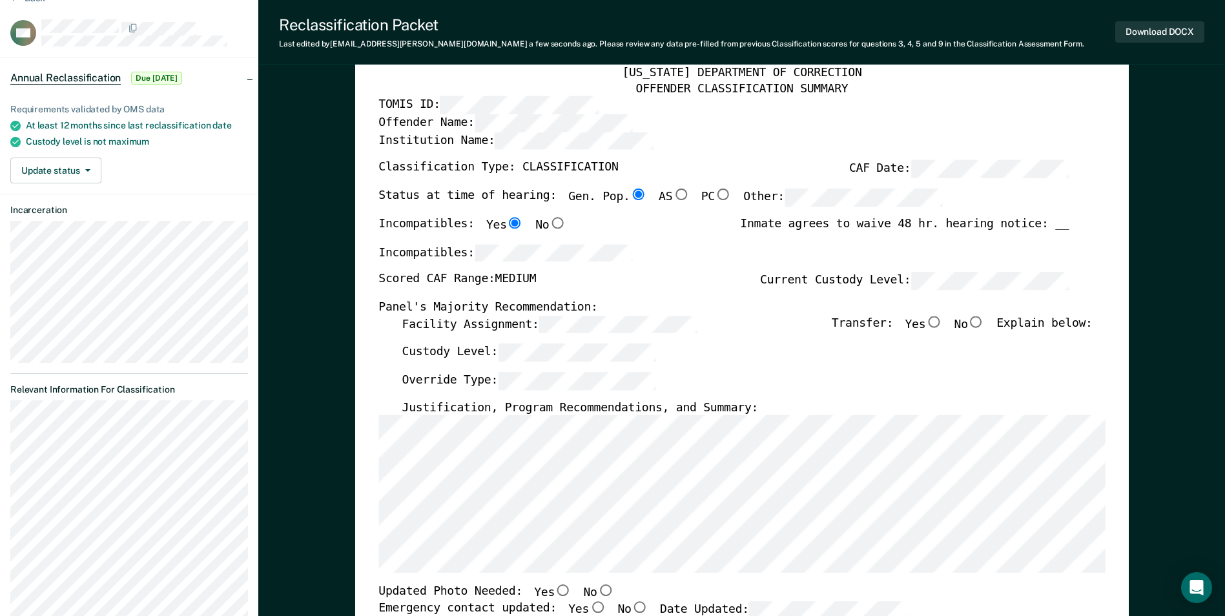
click at [983, 321] on input "No" at bounding box center [976, 322] width 17 height 12
type textarea "x"
radio input "true"
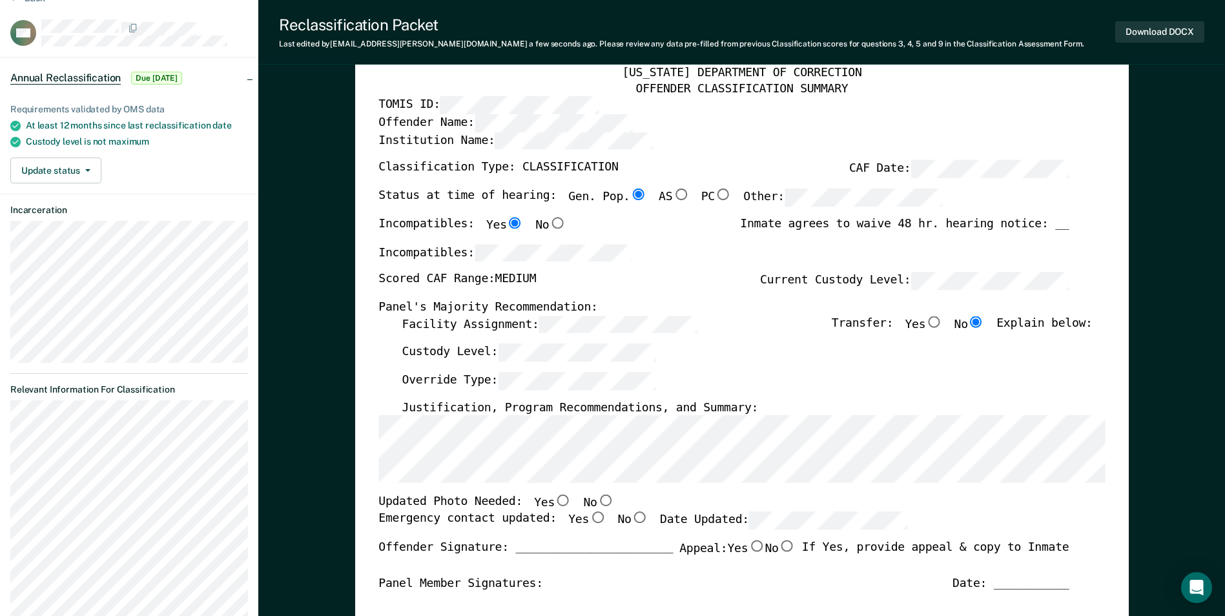
click at [555, 497] on input "Yes" at bounding box center [563, 501] width 17 height 12
type textarea "x"
radio input "true"
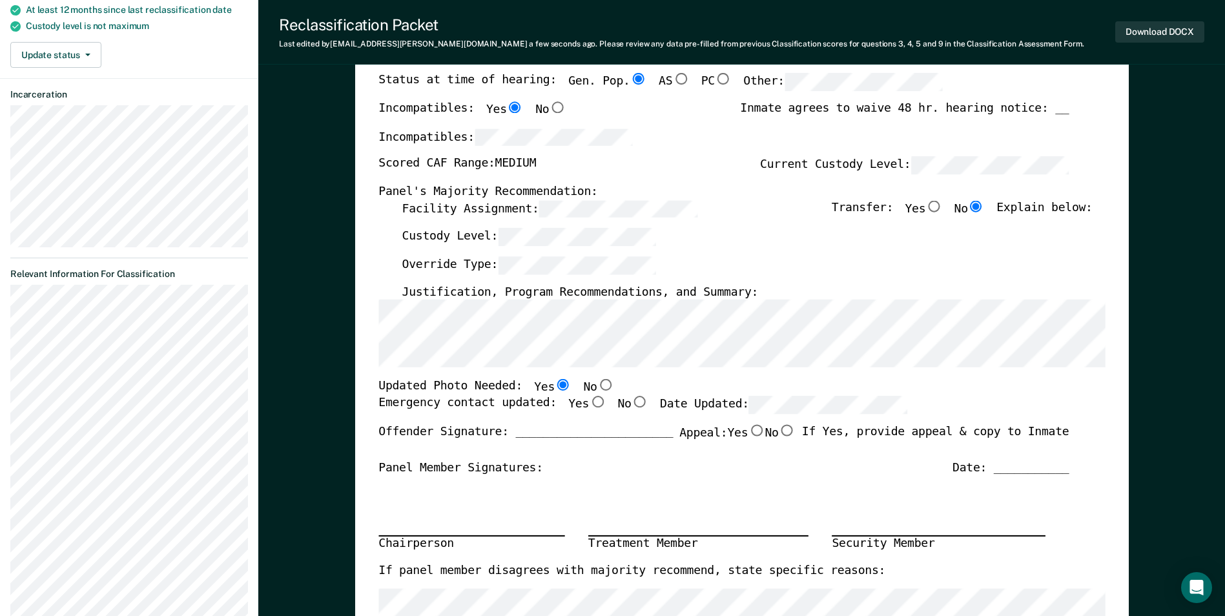
scroll to position [194, 0]
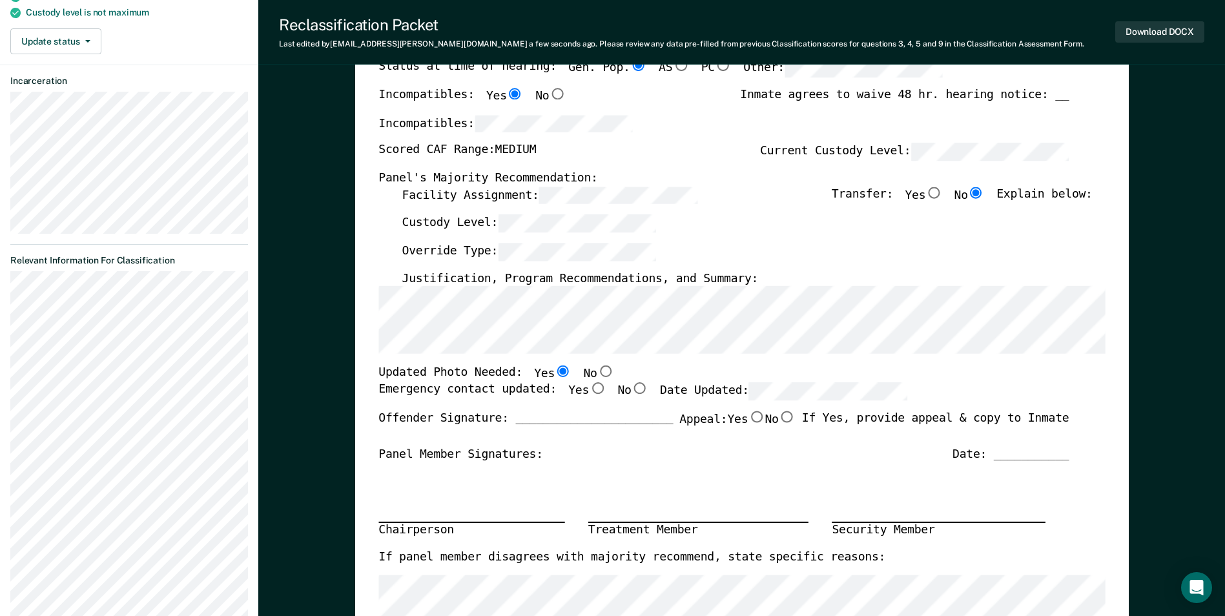
click at [589, 386] on input "Yes" at bounding box center [597, 388] width 17 height 12
type textarea "x"
radio input "true"
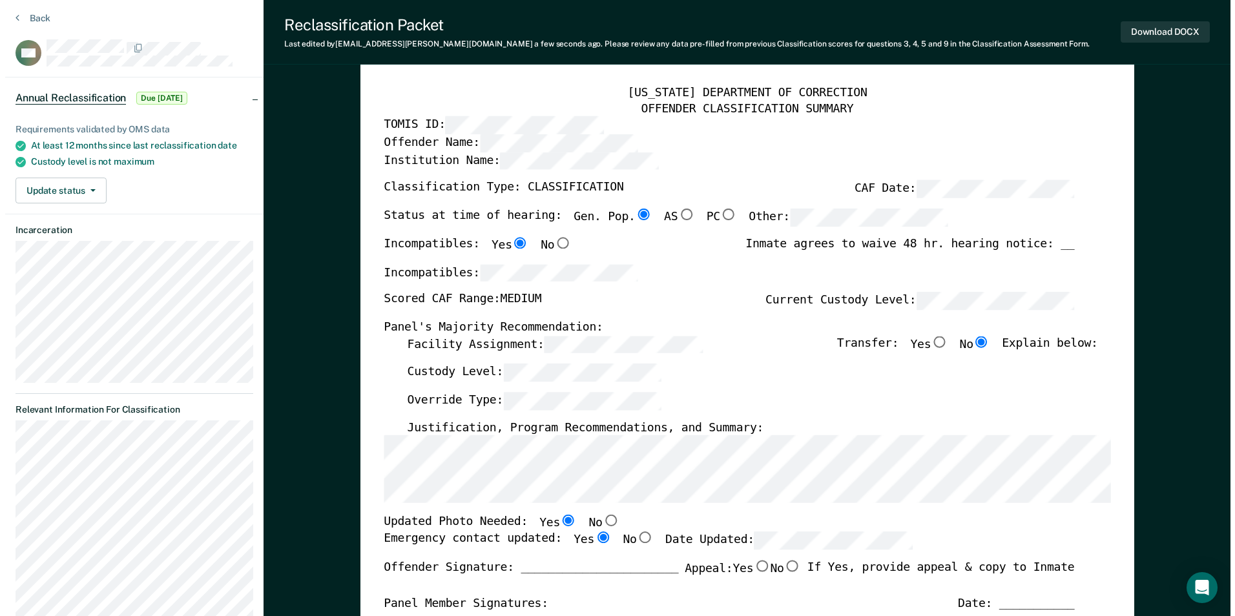
scroll to position [0, 0]
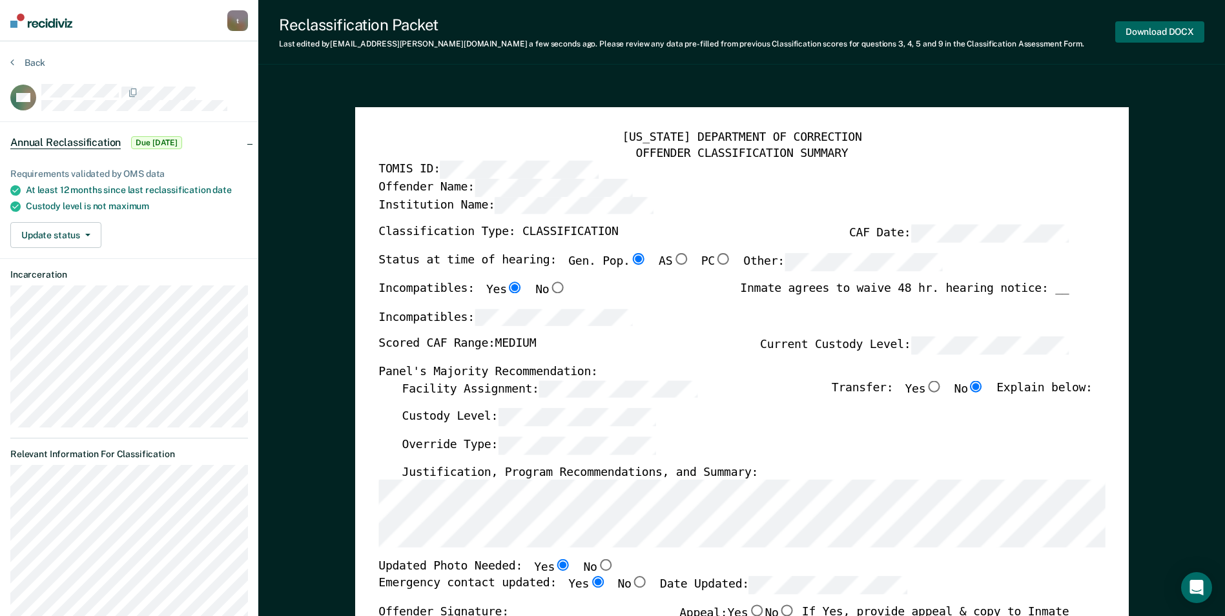
click at [1160, 30] on button "Download DOCX" at bounding box center [1160, 31] width 89 height 21
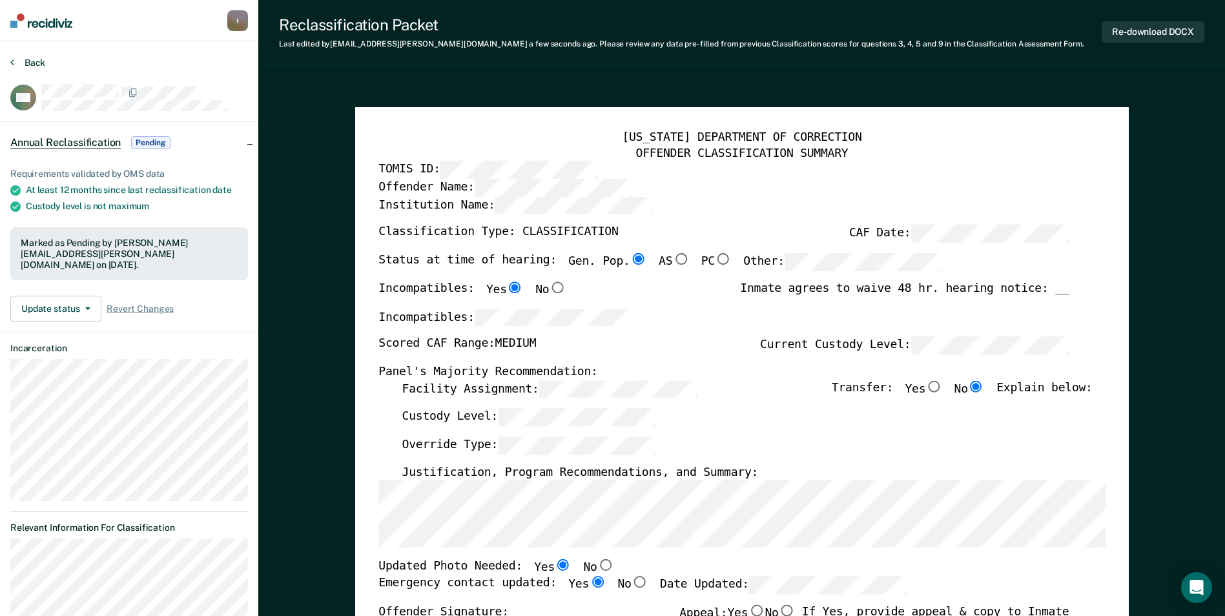
click at [14, 61] on icon at bounding box center [12, 62] width 4 height 10
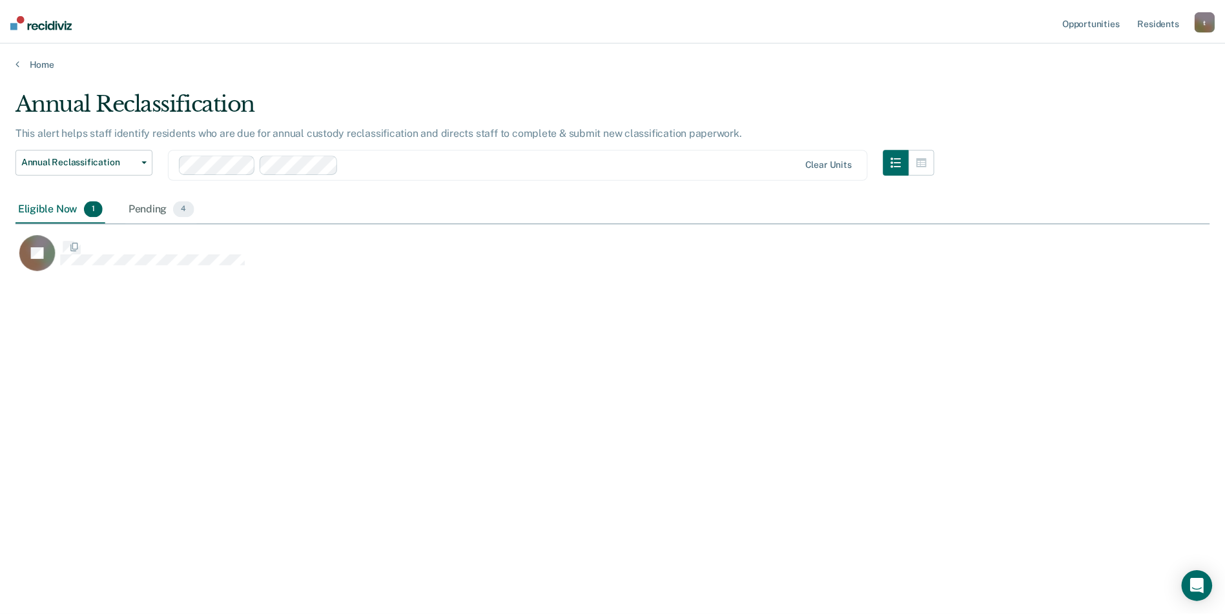
scroll to position [421, 1194]
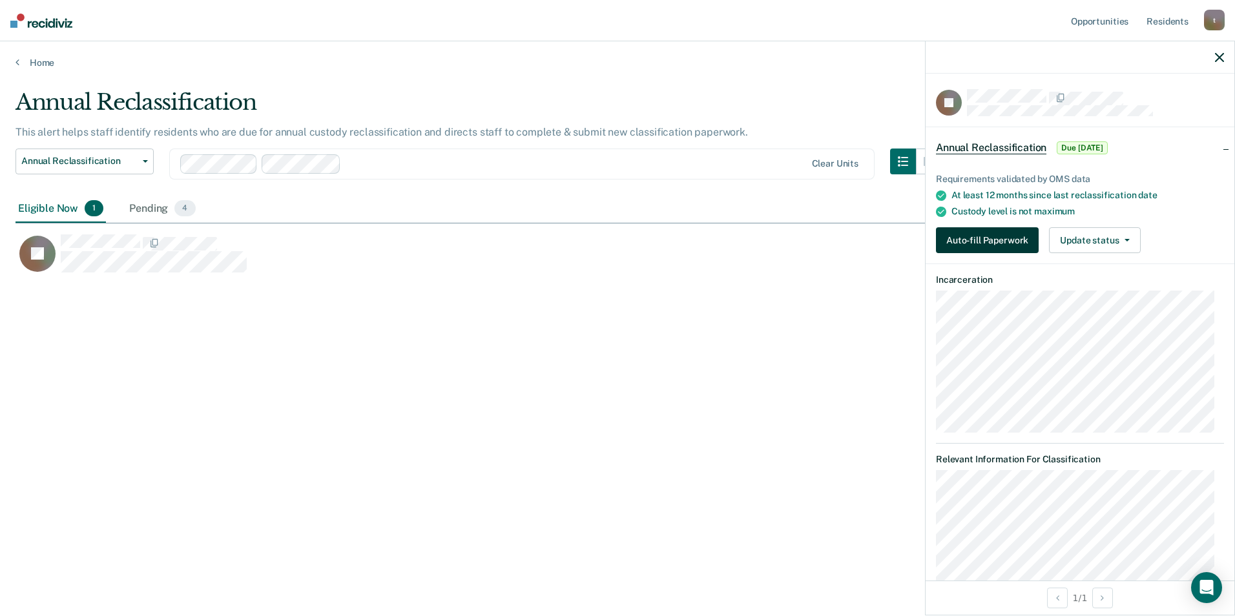
click at [964, 235] on button "Auto-fill Paperwork" at bounding box center [987, 240] width 103 height 26
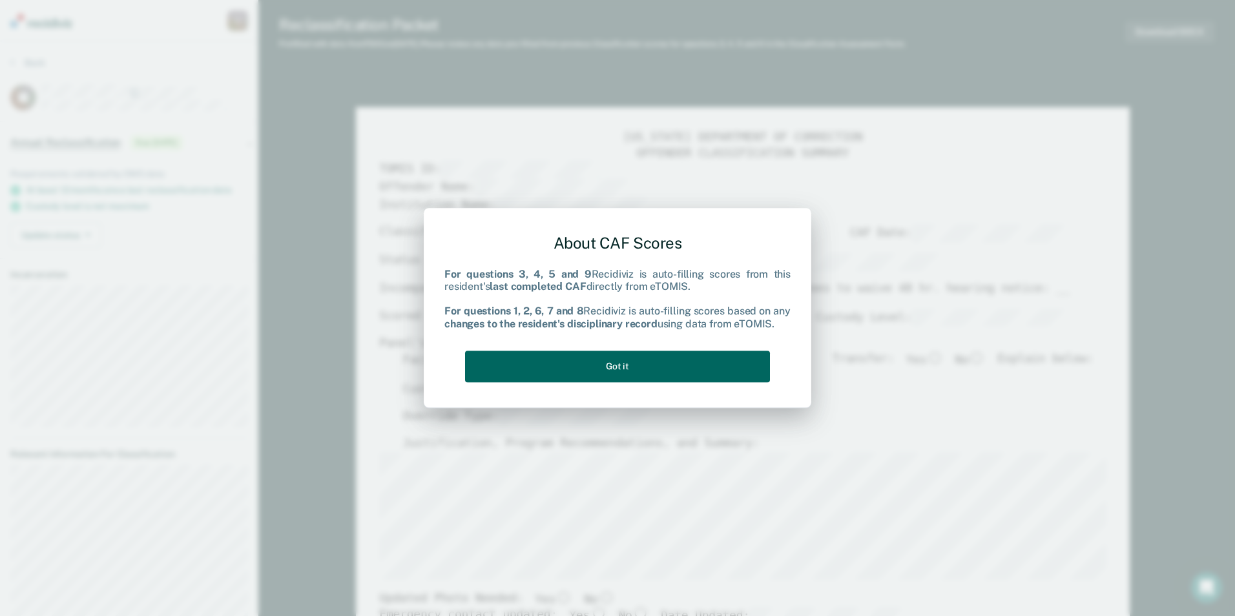
click at [630, 362] on button "Got it" at bounding box center [617, 367] width 305 height 32
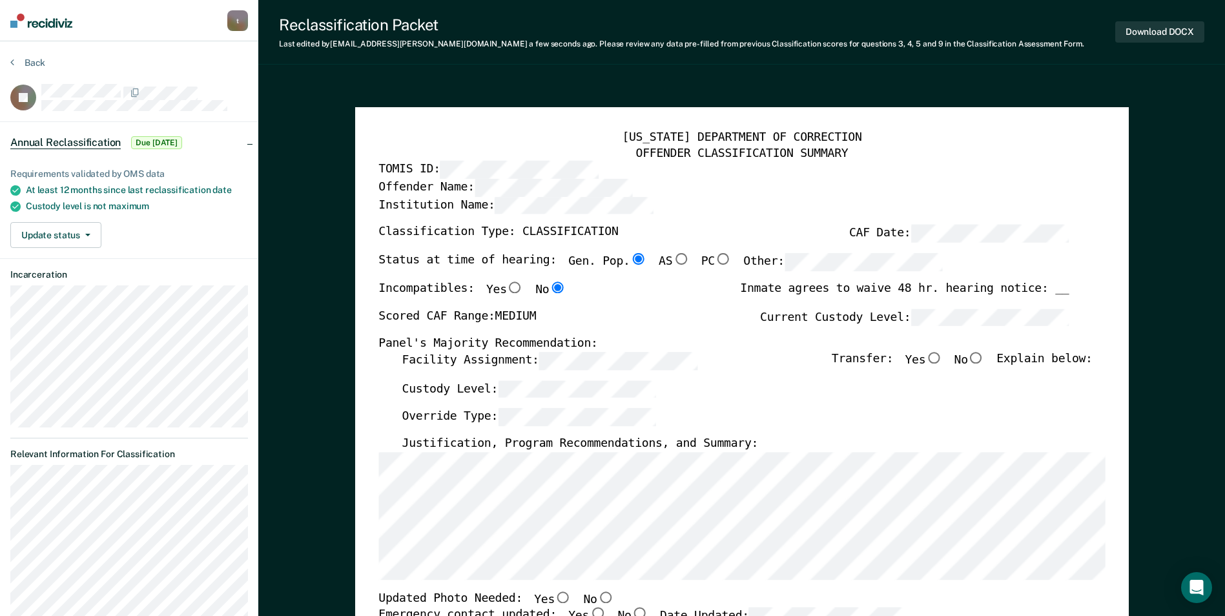
click at [985, 357] on input "No" at bounding box center [976, 358] width 17 height 12
type textarea "x"
radio input "true"
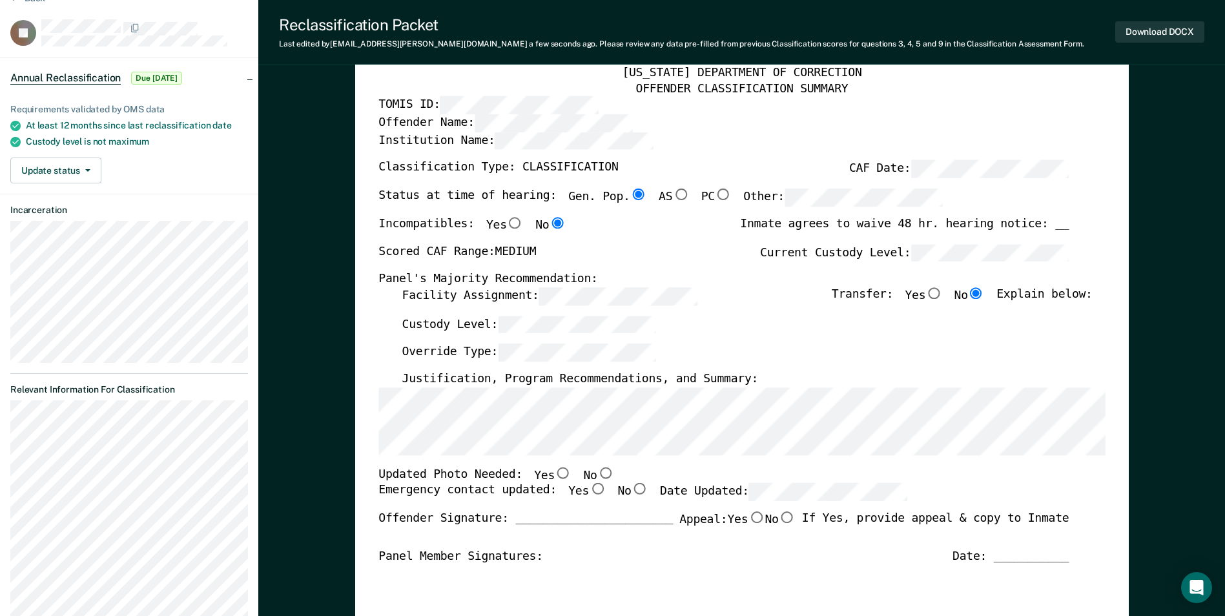
click at [555, 472] on input "Yes" at bounding box center [563, 473] width 17 height 12
type textarea "x"
radio input "true"
click at [589, 487] on input "Yes" at bounding box center [597, 490] width 17 height 12
type textarea "x"
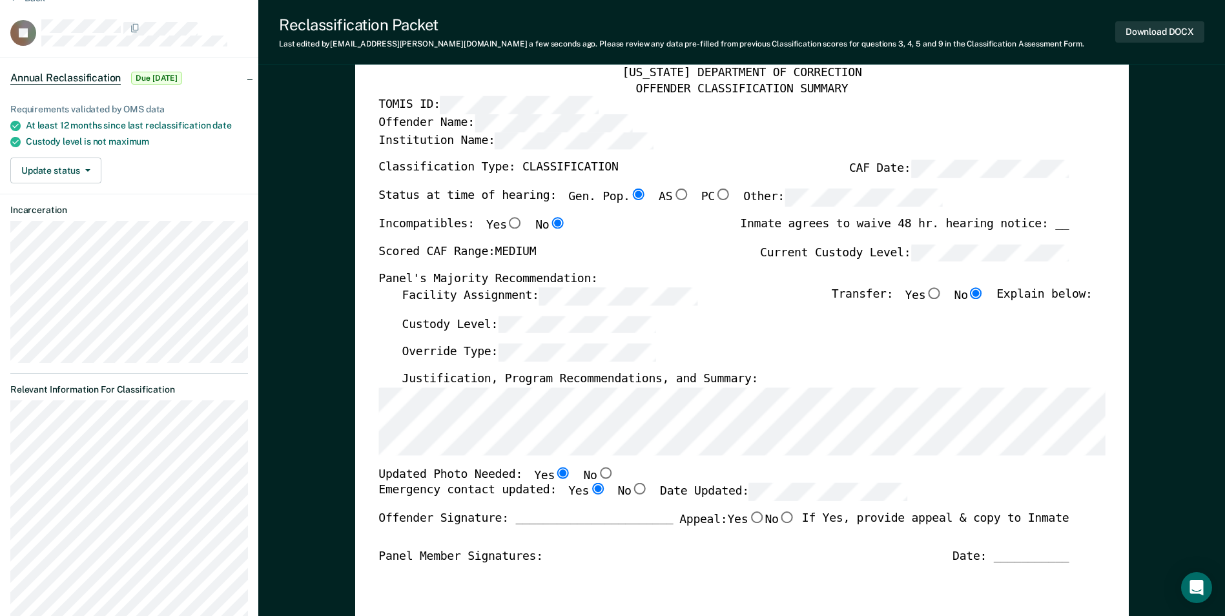
radio input "true"
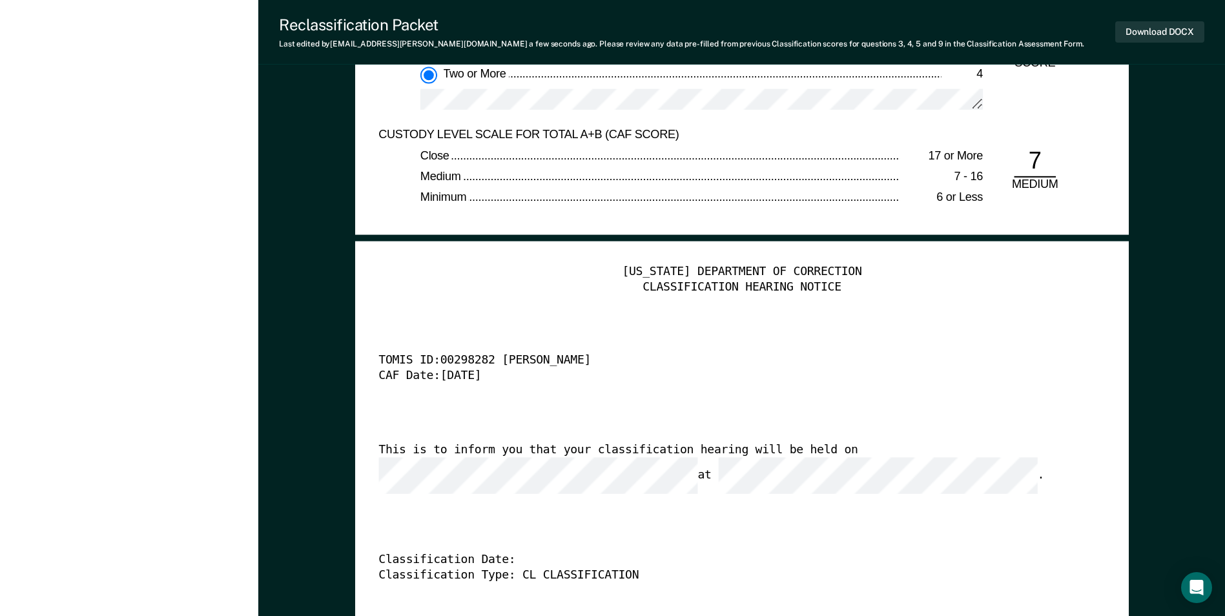
scroll to position [3036, 0]
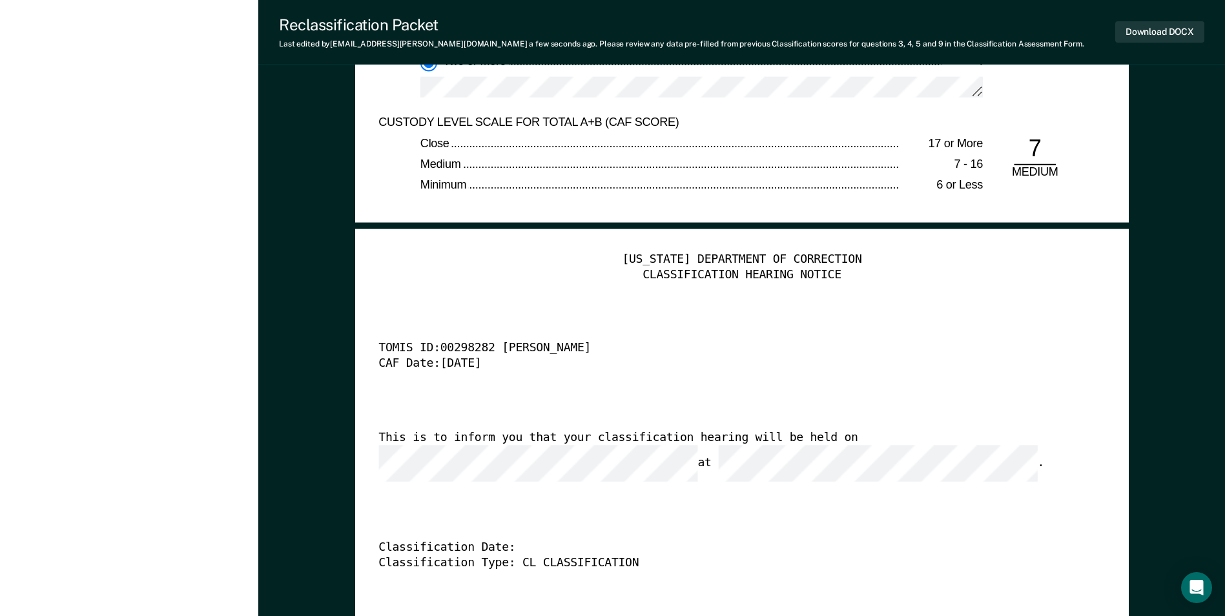
click at [957, 541] on div "Classification Date:" at bounding box center [724, 549] width 691 height 16
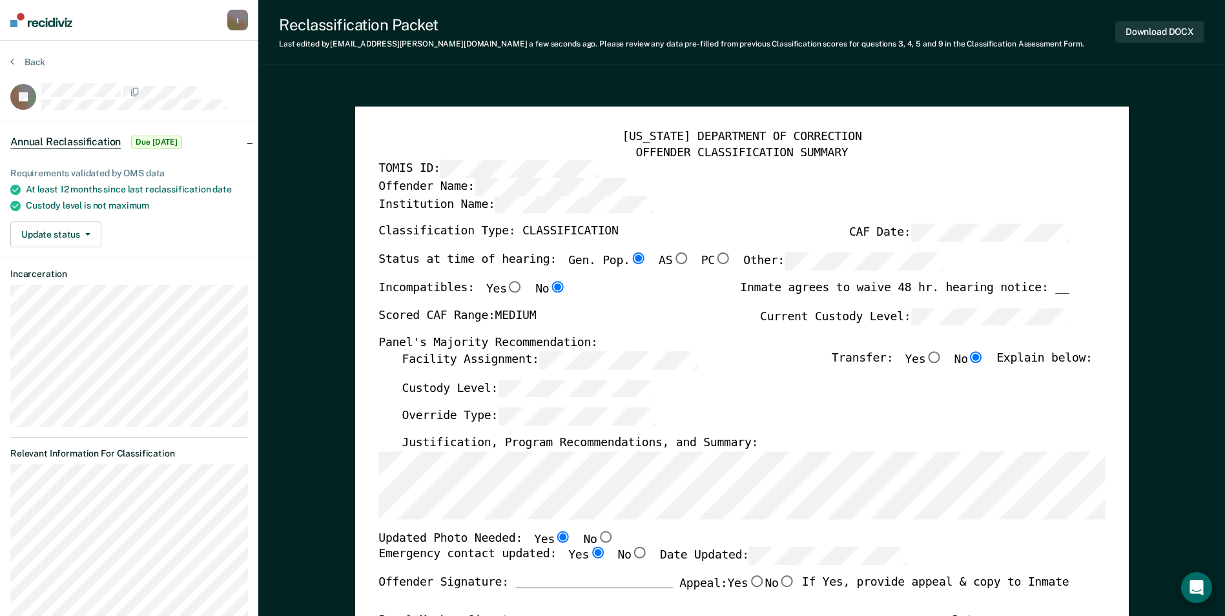
scroll to position [0, 0]
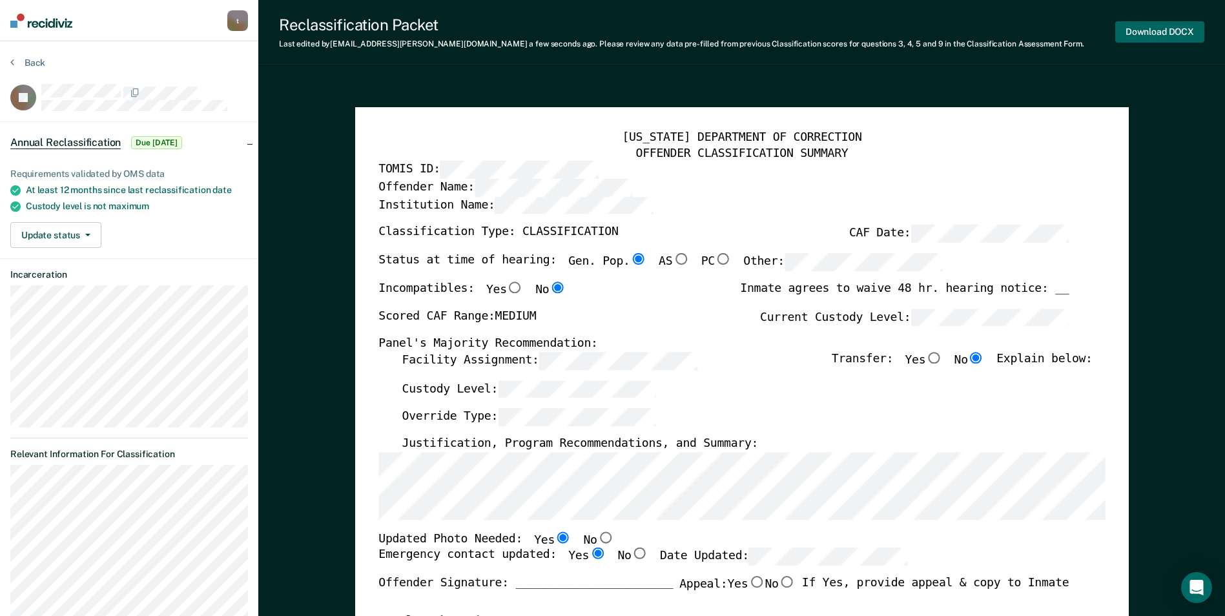
click at [1154, 29] on button "Download DOCX" at bounding box center [1160, 31] width 89 height 21
type textarea "x"
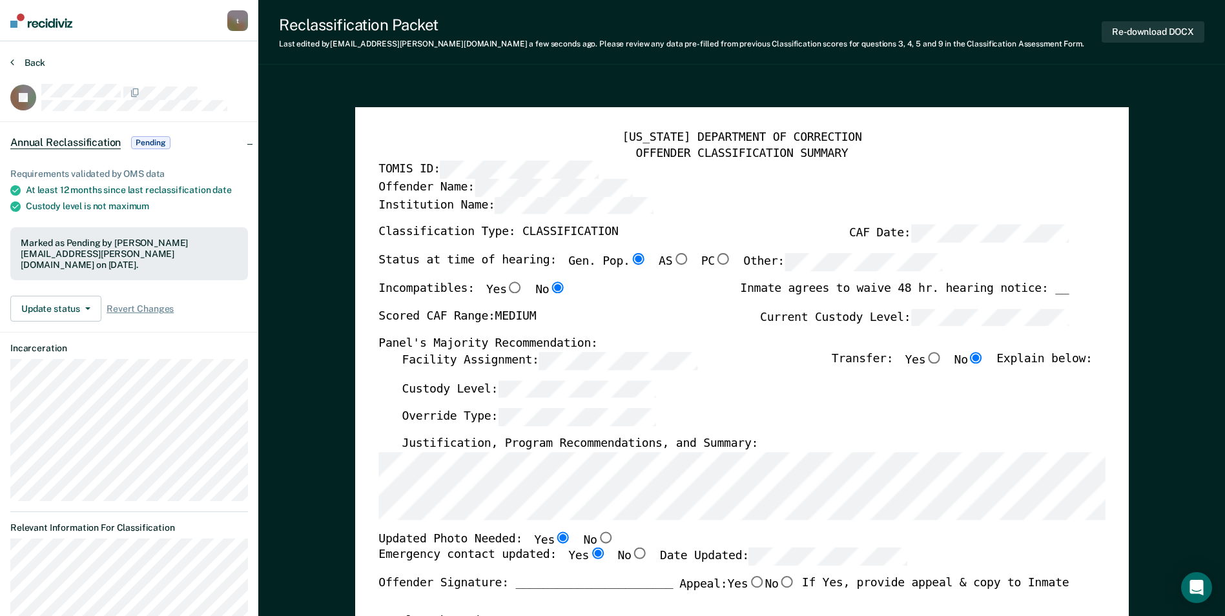
click at [13, 63] on icon at bounding box center [12, 62] width 4 height 10
